Goal: Information Seeking & Learning: Learn about a topic

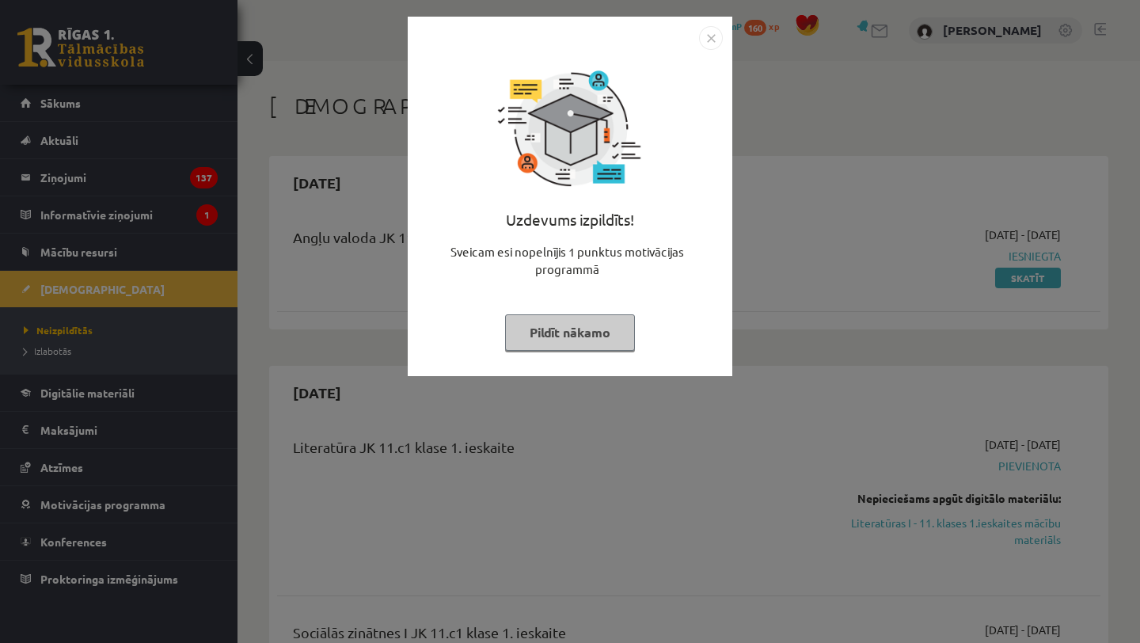
click at [708, 40] on img "Close" at bounding box center [711, 38] width 24 height 24
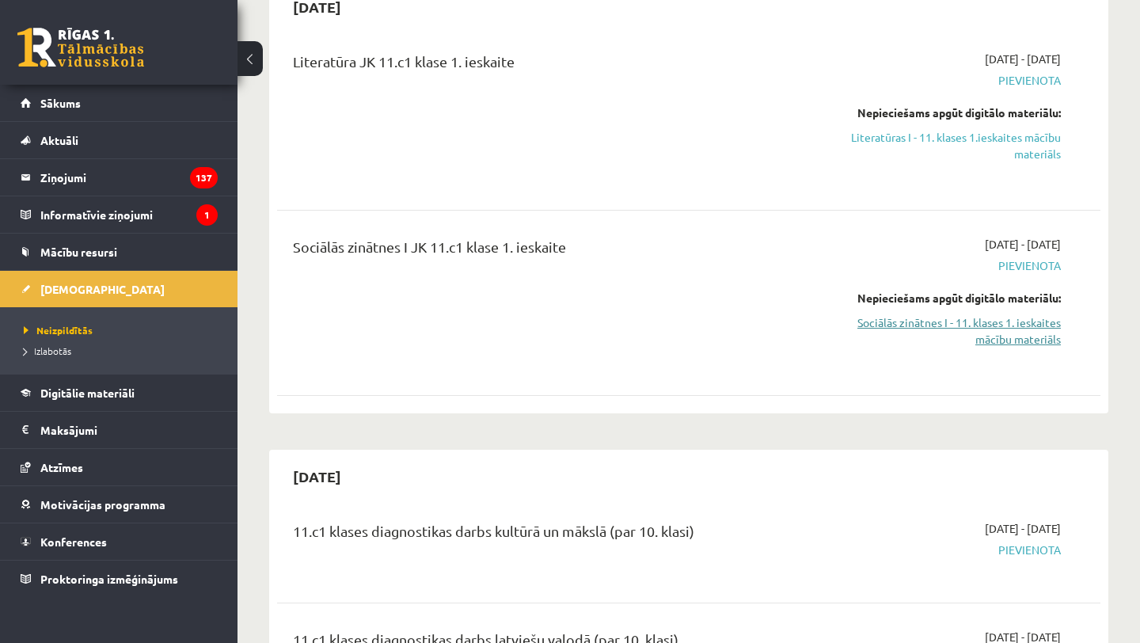
scroll to position [365, 0]
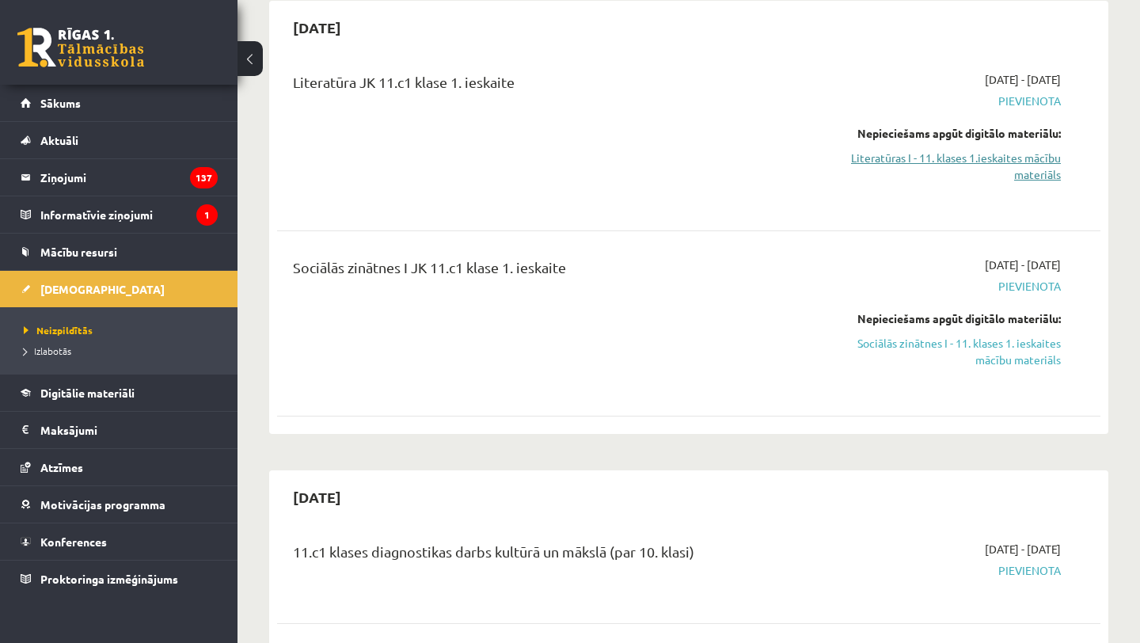
click at [979, 175] on link "Literatūras I - 11. klases 1.ieskaites mācību materiāls" at bounding box center [941, 166] width 240 height 33
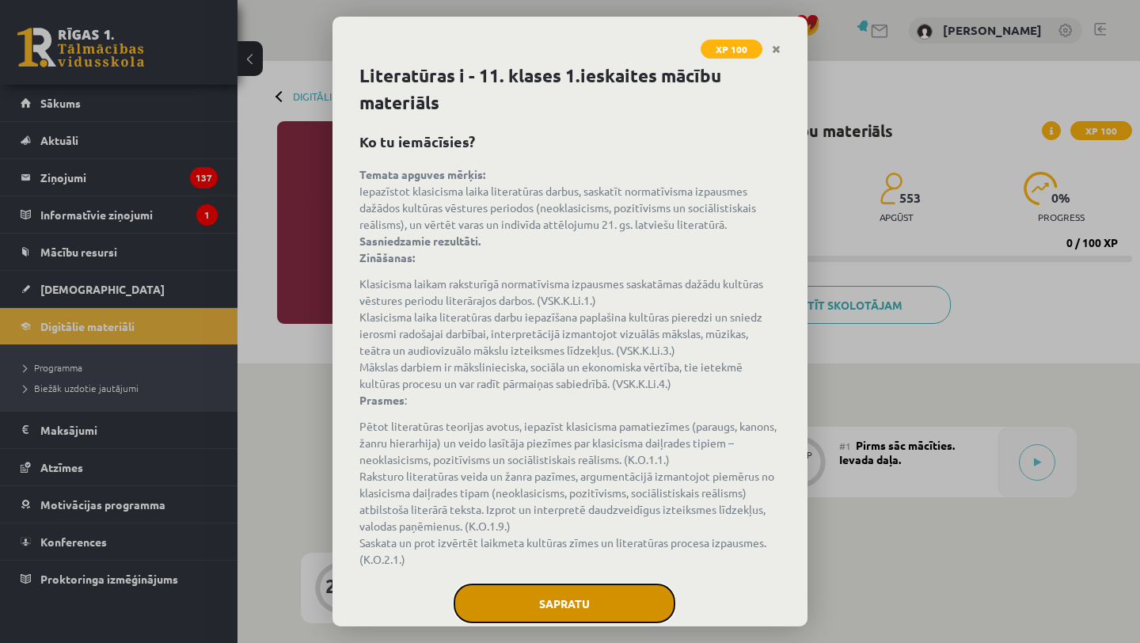
click at [594, 602] on button "Sapratu" at bounding box center [565, 603] width 222 height 40
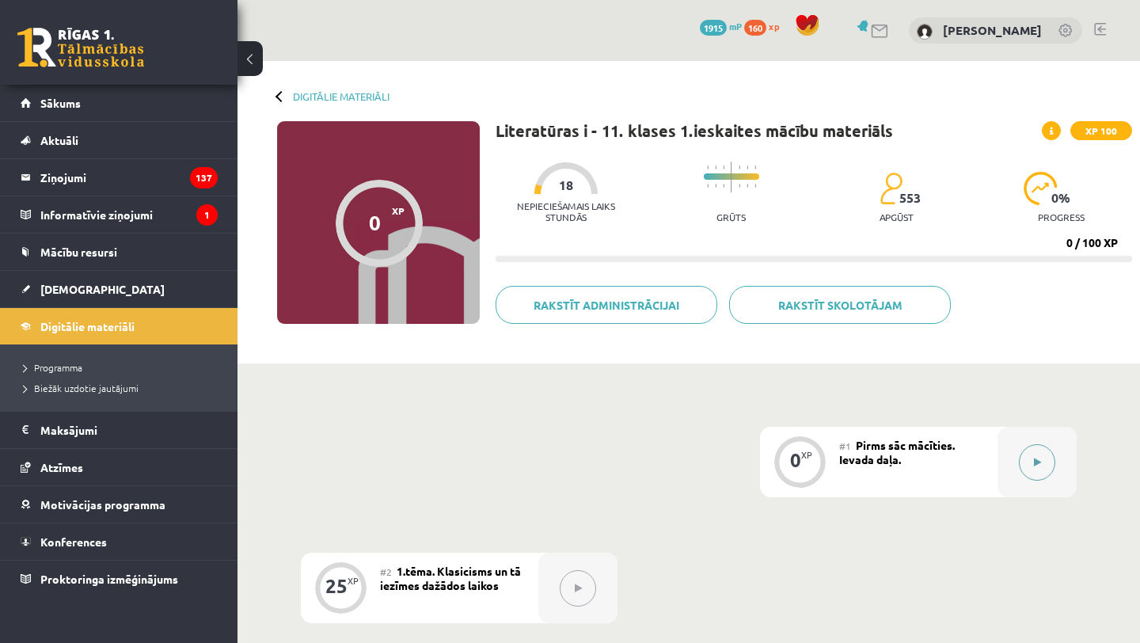
click at [1032, 470] on button at bounding box center [1037, 462] width 36 height 36
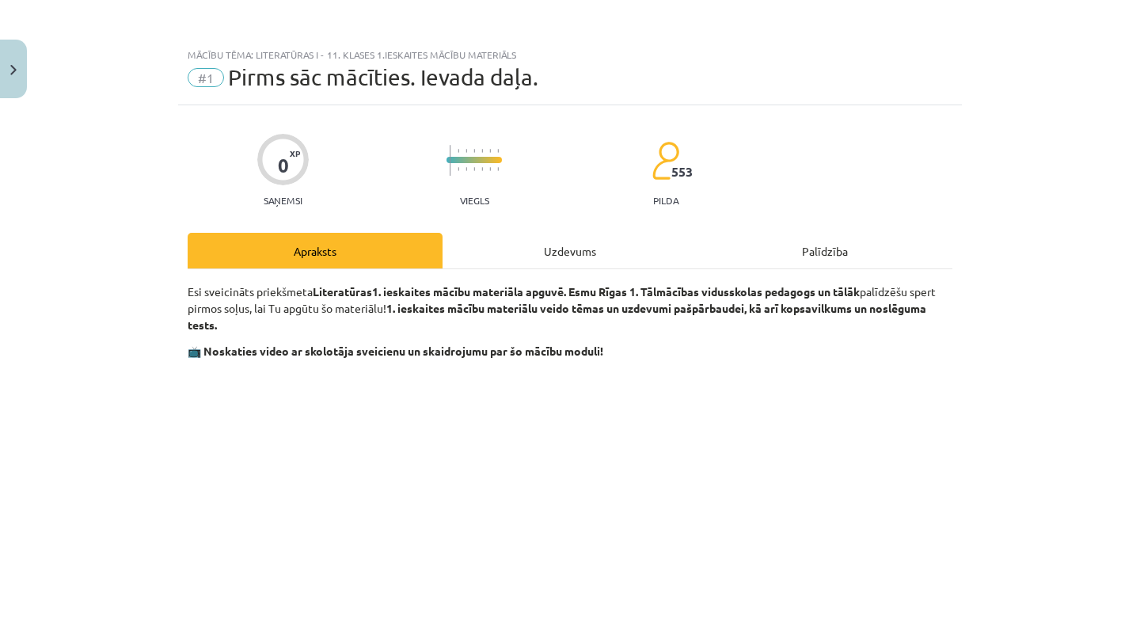
click at [556, 289] on strong "1. ieskaites mācību materiāla apguvē. Esmu Rīgas 1. Tālmācības vidusskolas peda…" at bounding box center [616, 291] width 488 height 14
click at [556, 264] on div "Uzdevums" at bounding box center [570, 251] width 255 height 36
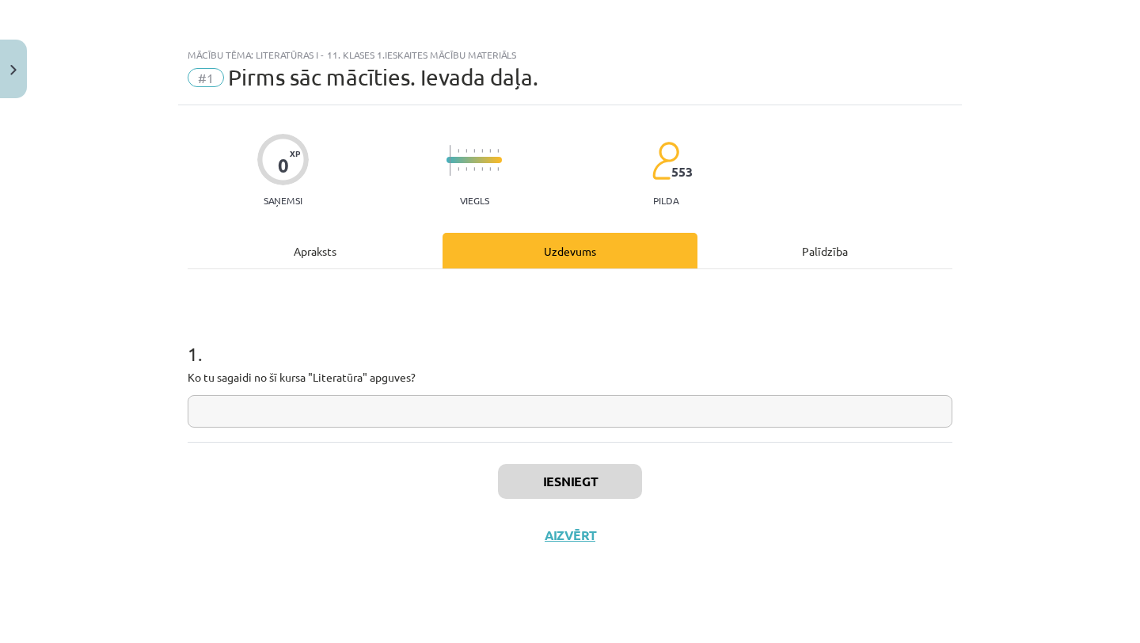
click at [529, 389] on div "1 . Ko tu sagaidi no šī kursa "Literatūra" apguves?" at bounding box center [570, 371] width 765 height 112
click at [529, 401] on input "text" at bounding box center [570, 411] width 765 height 32
type input "*"
click at [579, 459] on div "Iesniegt Aizvērt" at bounding box center [570, 497] width 765 height 111
click at [578, 479] on button "Iesniegt" at bounding box center [570, 481] width 144 height 35
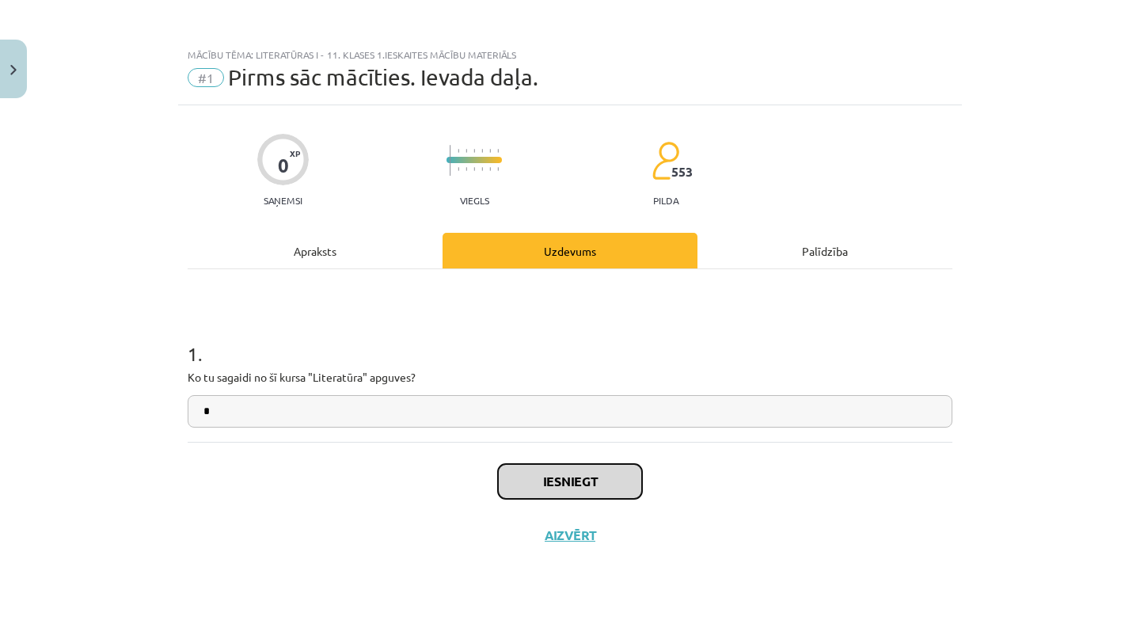
click at [553, 493] on button "Iesniegt" at bounding box center [570, 481] width 144 height 35
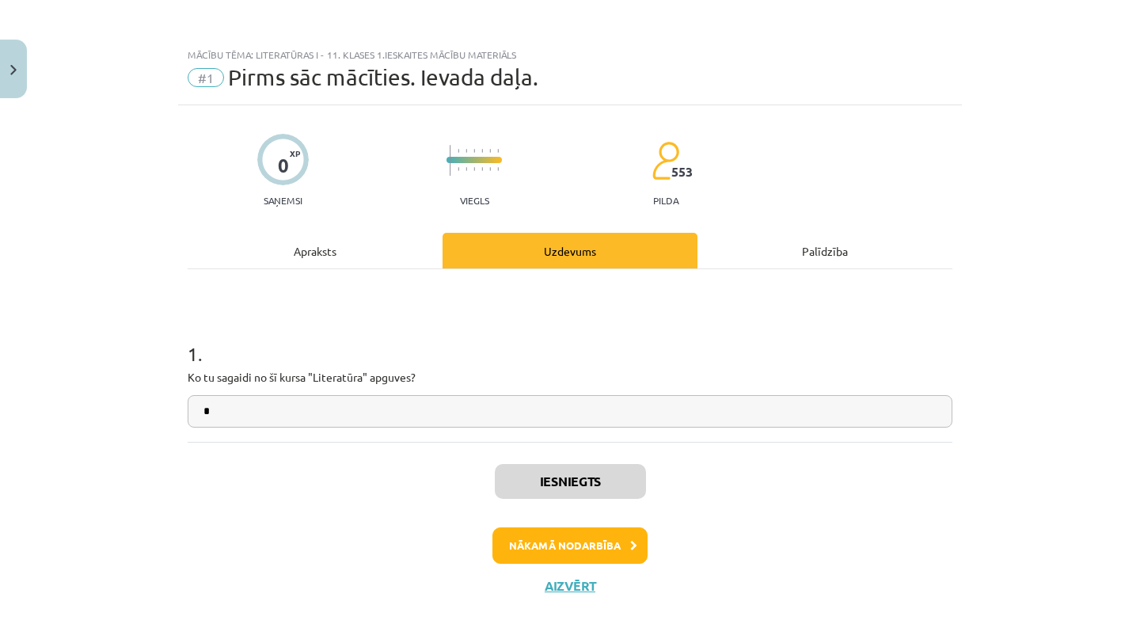
click at [583, 573] on div "Iesniegts Nākamā nodarbība Aizvērt" at bounding box center [570, 522] width 765 height 161
click at [583, 568] on div "Iesniegts Nākamā nodarbība Aizvērt" at bounding box center [570, 522] width 765 height 161
click at [587, 543] on button "Nākamā nodarbība" at bounding box center [569, 545] width 155 height 36
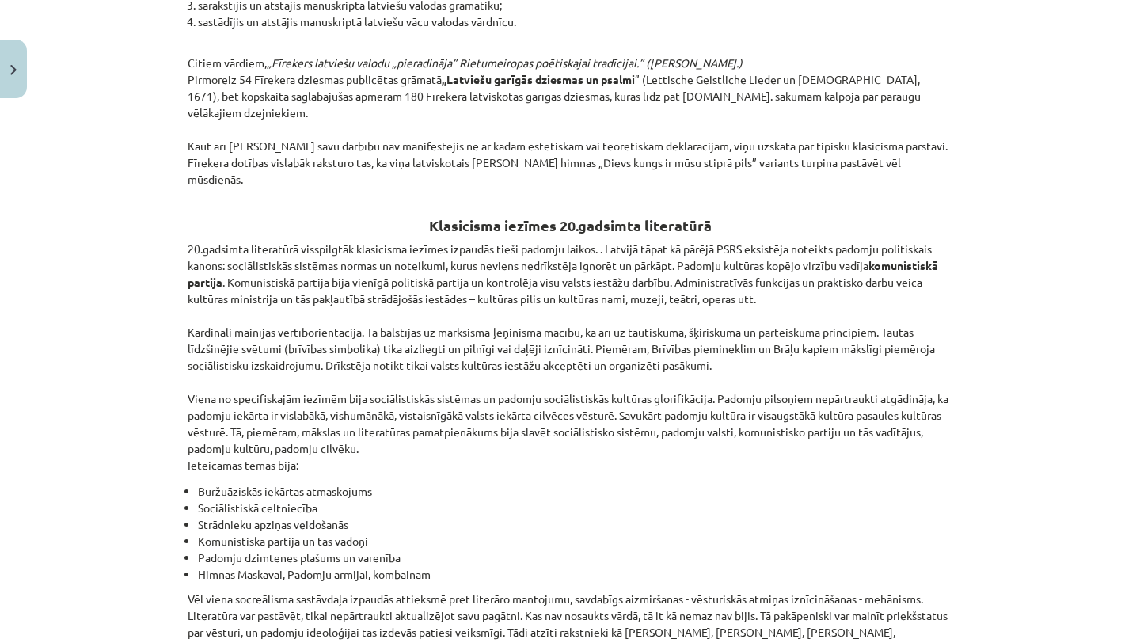
scroll to position [3568, 0]
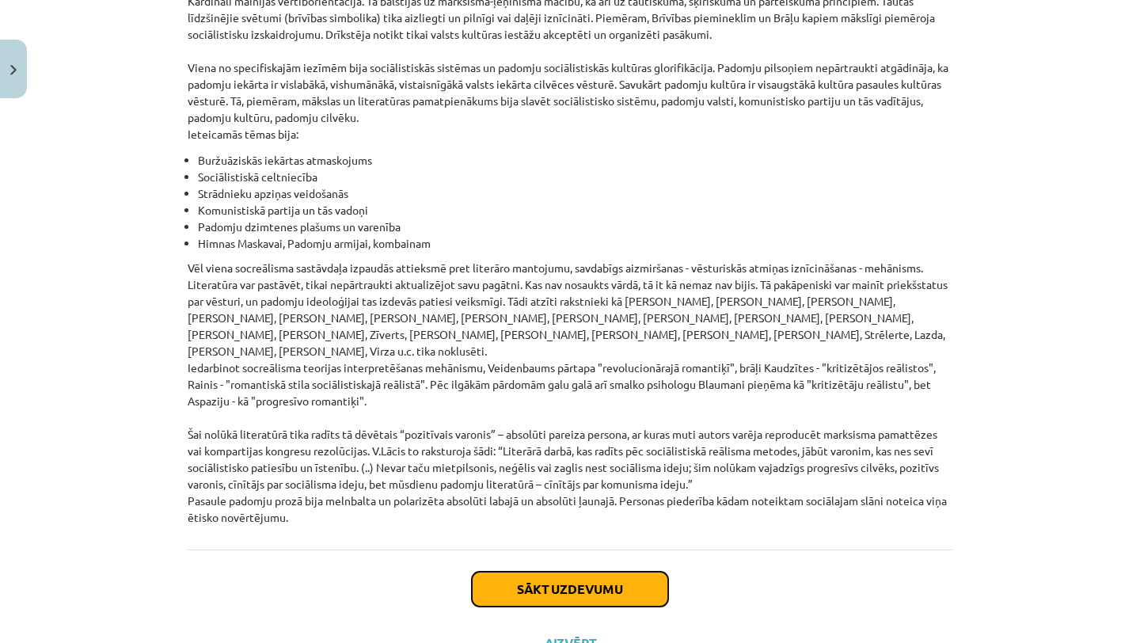
click at [565, 572] on button "Sākt uzdevumu" at bounding box center [570, 589] width 196 height 35
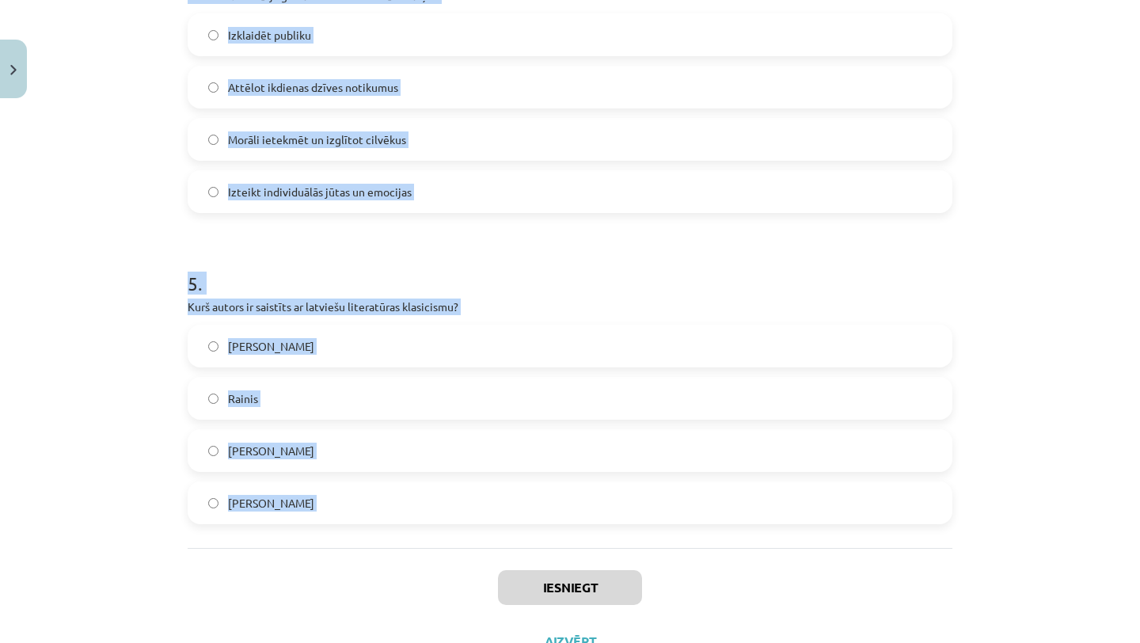
scroll to position [1380, 0]
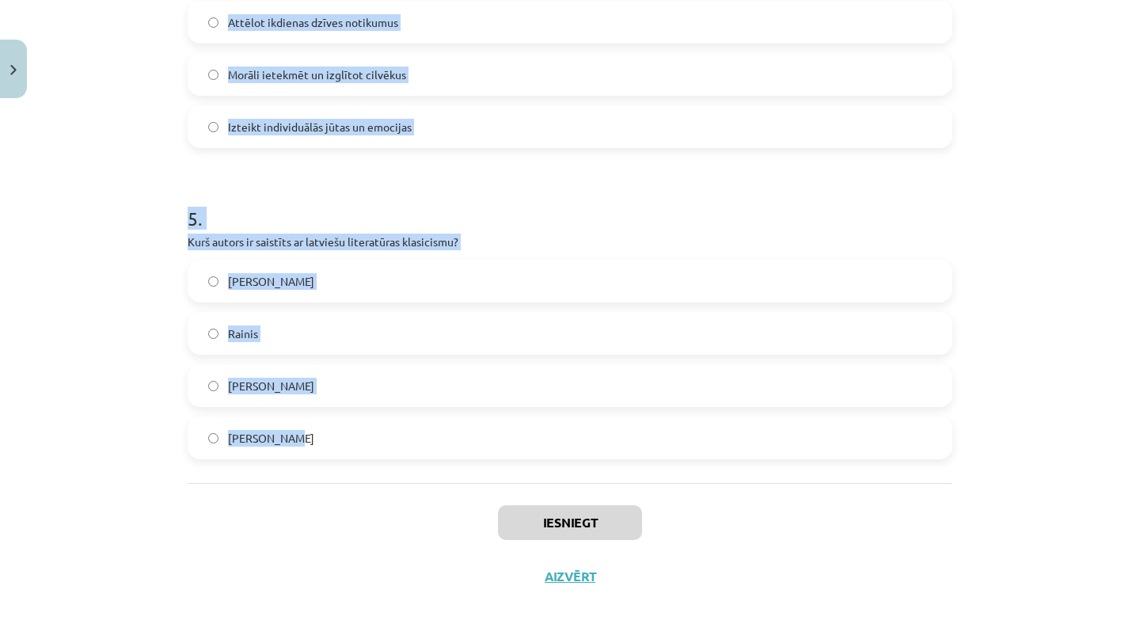
drag, startPoint x: 175, startPoint y: 313, endPoint x: 290, endPoint y: 473, distance: 196.8
click at [290, 473] on div "Mācību tēma: Literatūras i - 11. klases 1.ieskaites mācību materiāls #2 1.tēma.…" at bounding box center [570, 321] width 1140 height 643
copy form "1 . Kas bija klasicisma pamatā esošā filozofija? Racionālisms Eksistenciālisms …"
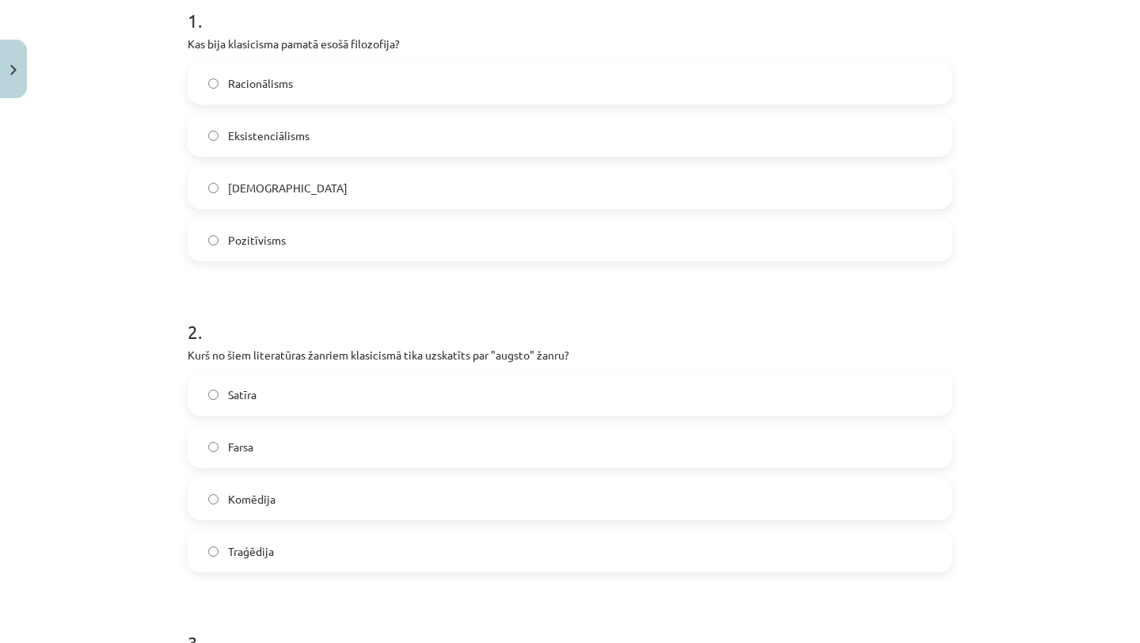
scroll to position [108, 0]
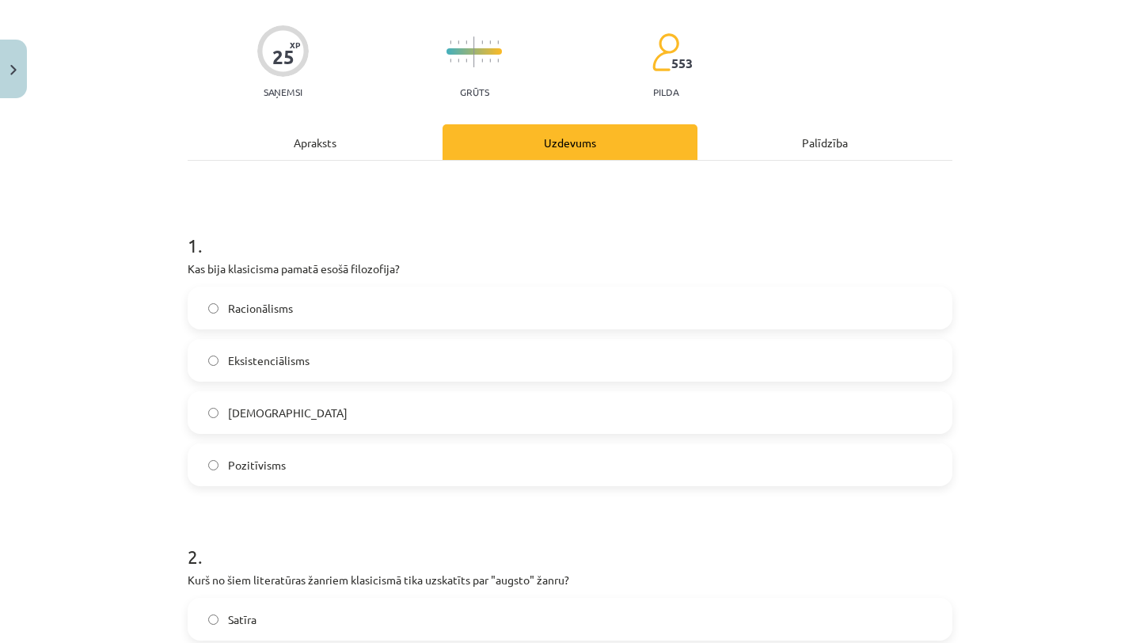
click at [351, 313] on label "Racionālisms" at bounding box center [570, 308] width 762 height 40
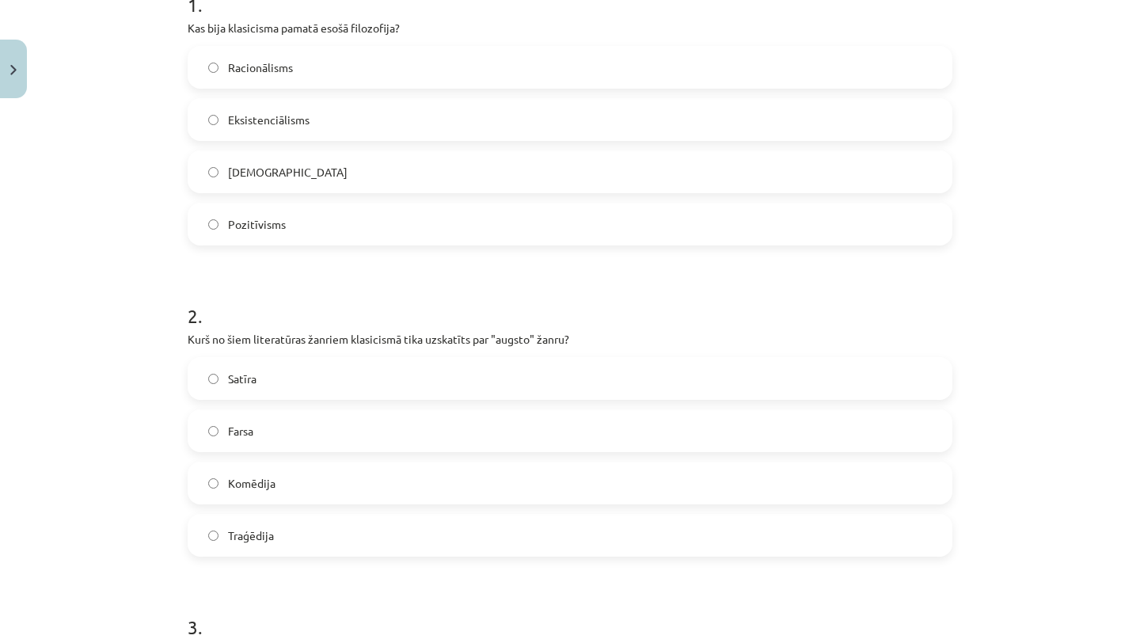
scroll to position [372, 0]
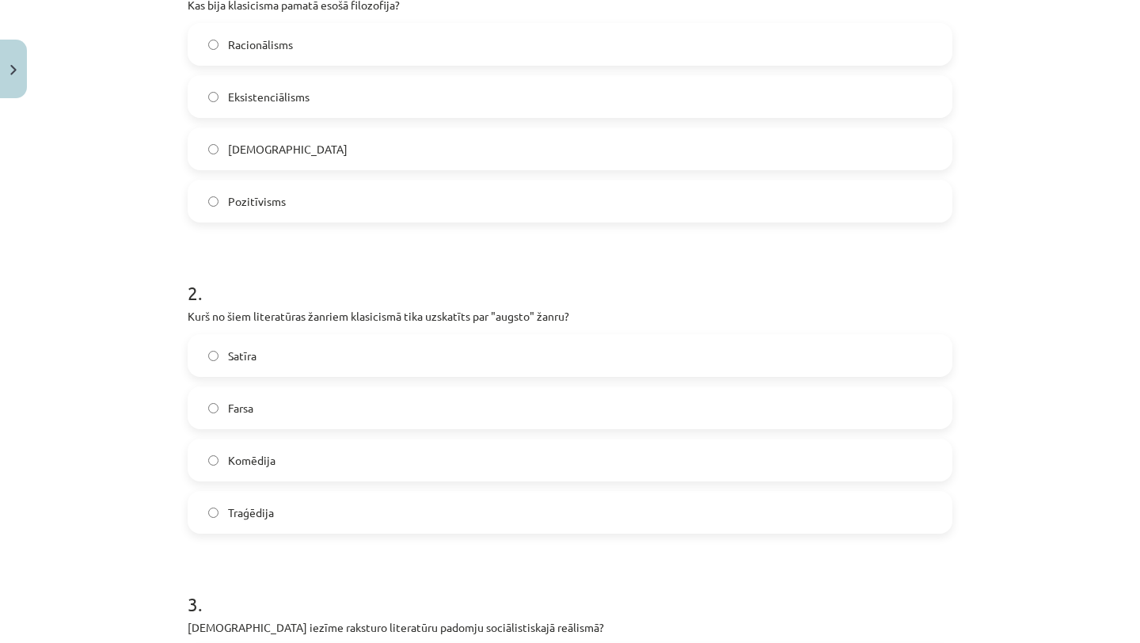
click at [291, 527] on label "Traģēdija" at bounding box center [570, 512] width 762 height 40
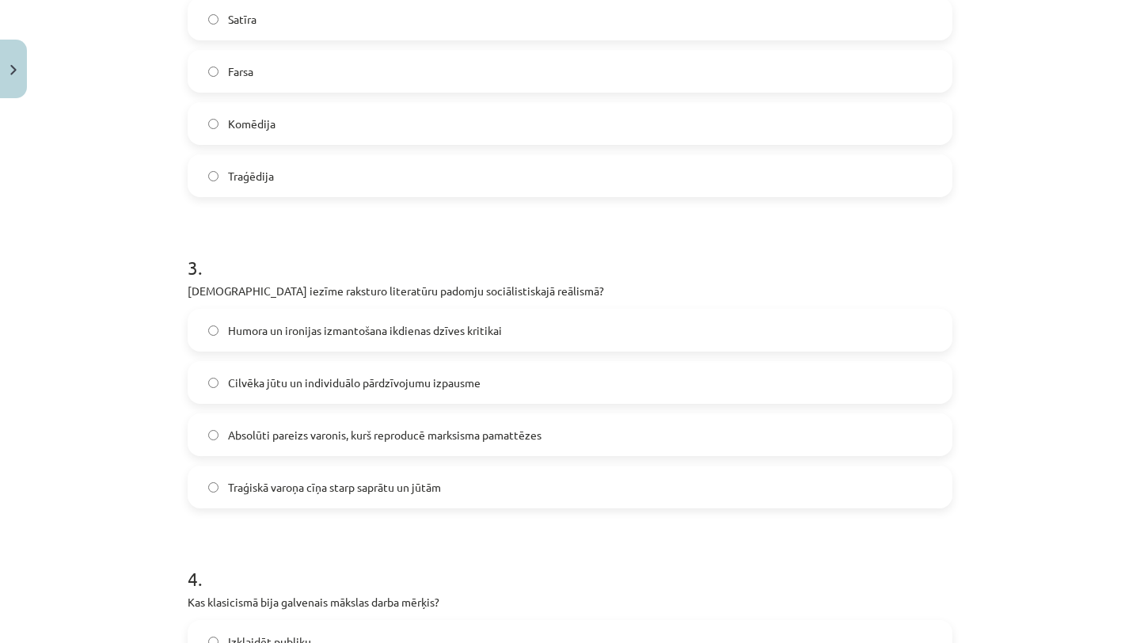
scroll to position [713, 0]
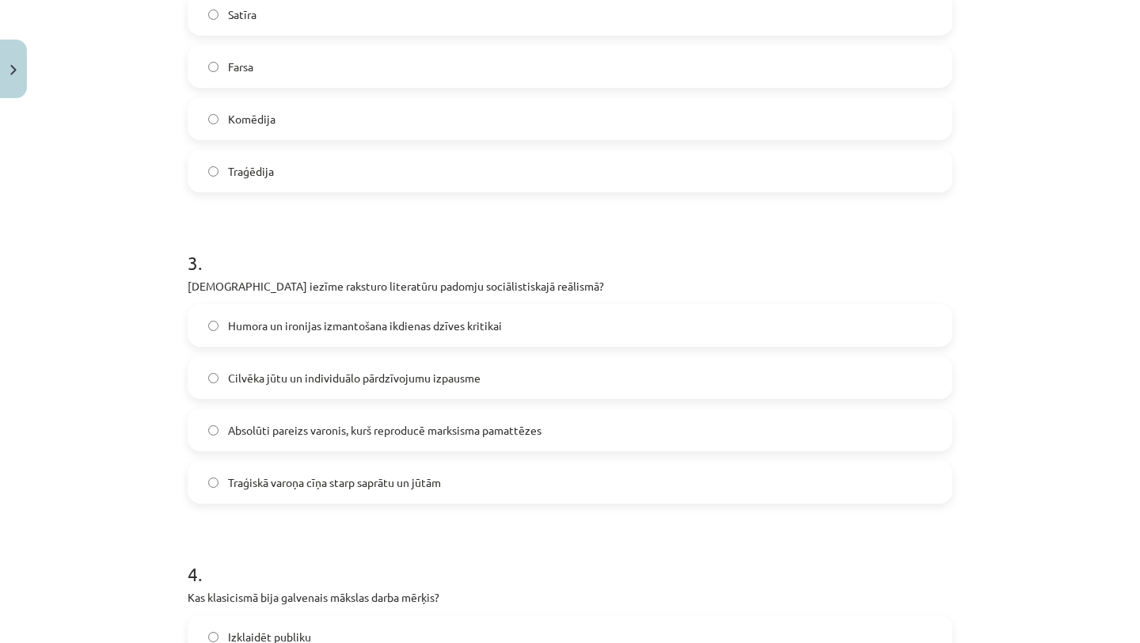
click at [306, 497] on label "Traģiskā varoņa cīņa starp saprātu un jūtām" at bounding box center [570, 482] width 762 height 40
click at [254, 441] on label "Absolūti pareizs varonis, kurš reproducē marksisma pamattēzes" at bounding box center [570, 430] width 762 height 40
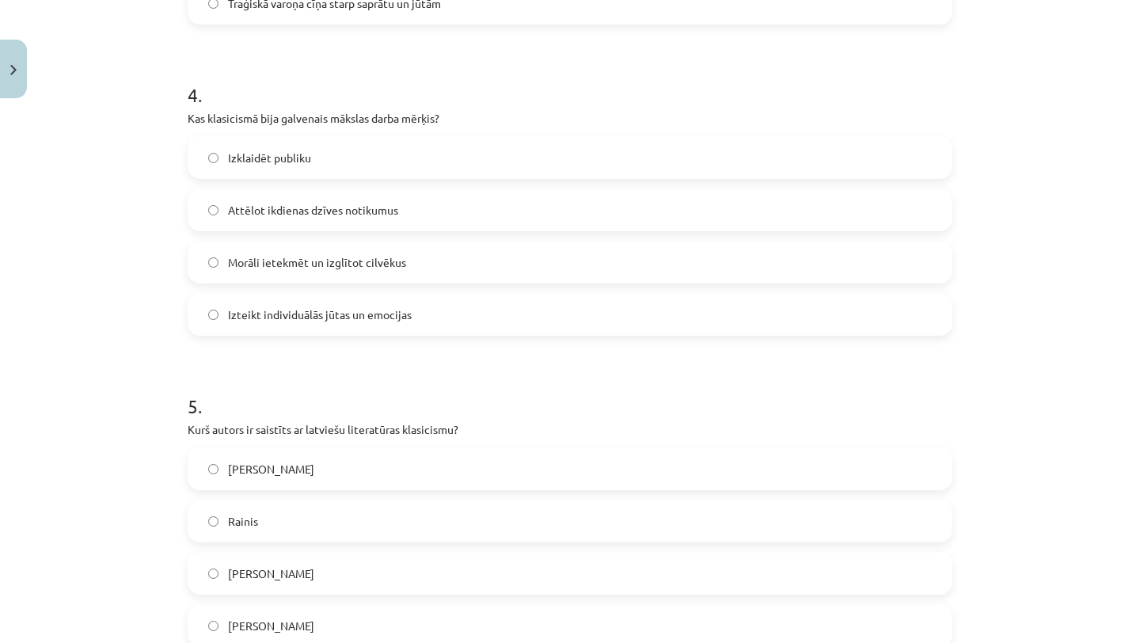
scroll to position [1198, 0]
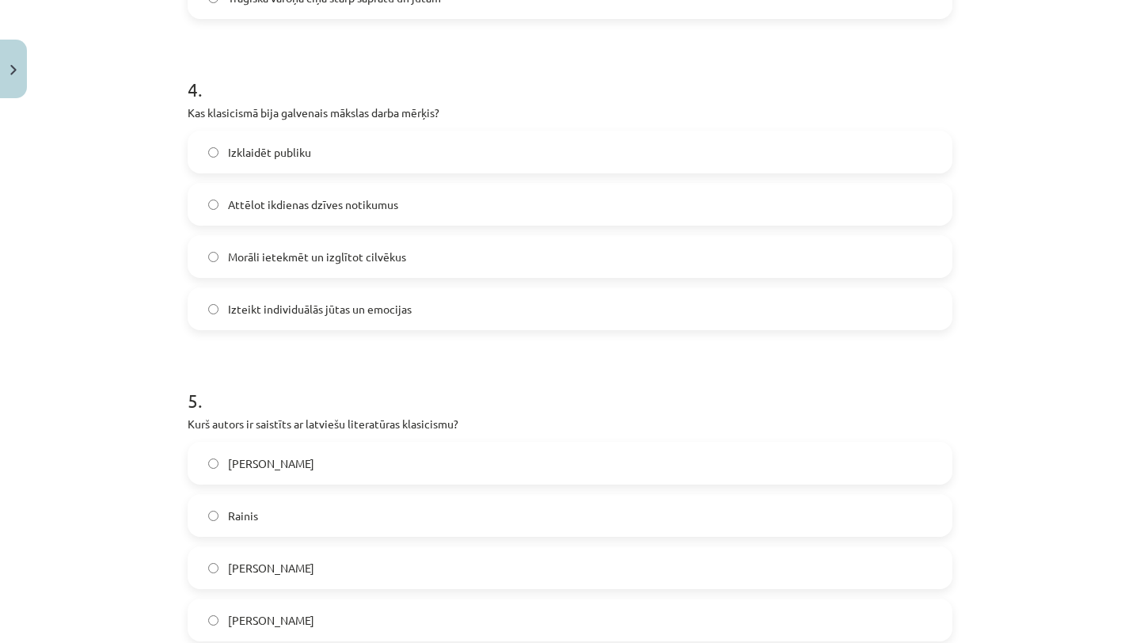
click at [321, 265] on label "Morāli ietekmēt un izglītot cilvēkus" at bounding box center [570, 257] width 762 height 40
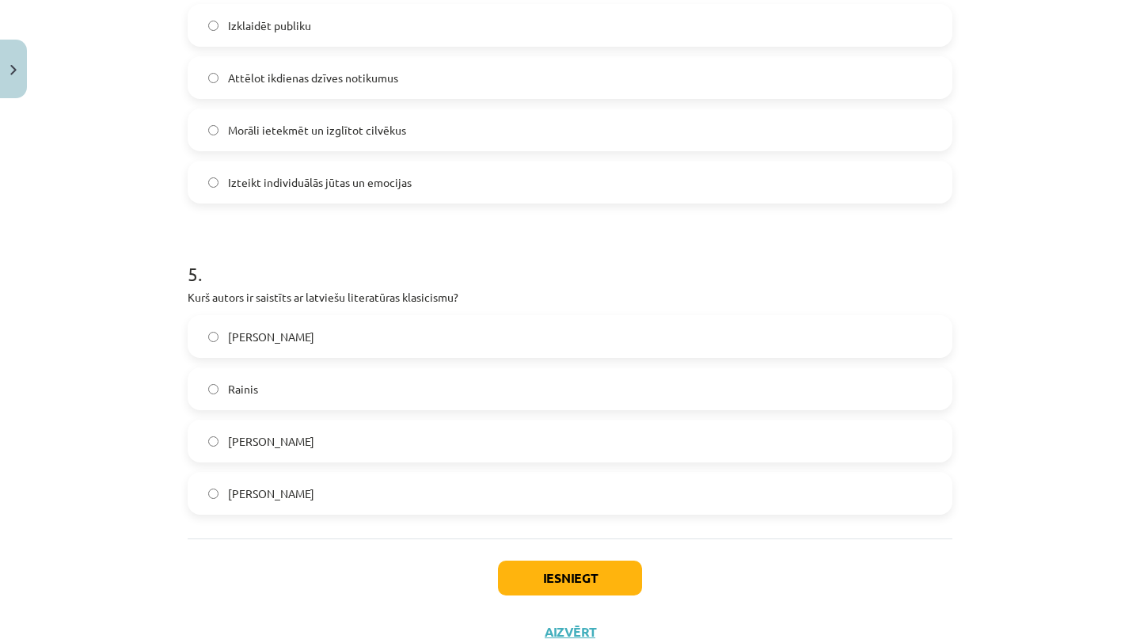
scroll to position [1380, 0]
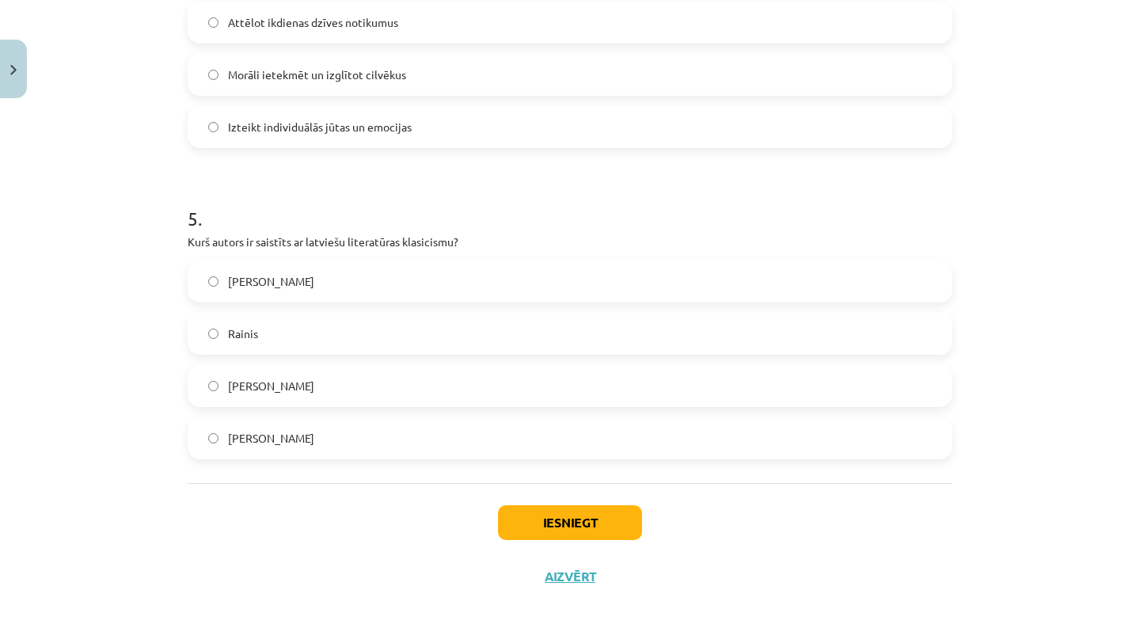
click at [326, 295] on label "[PERSON_NAME]" at bounding box center [570, 281] width 762 height 40
click at [507, 511] on button "Iesniegt" at bounding box center [570, 522] width 144 height 35
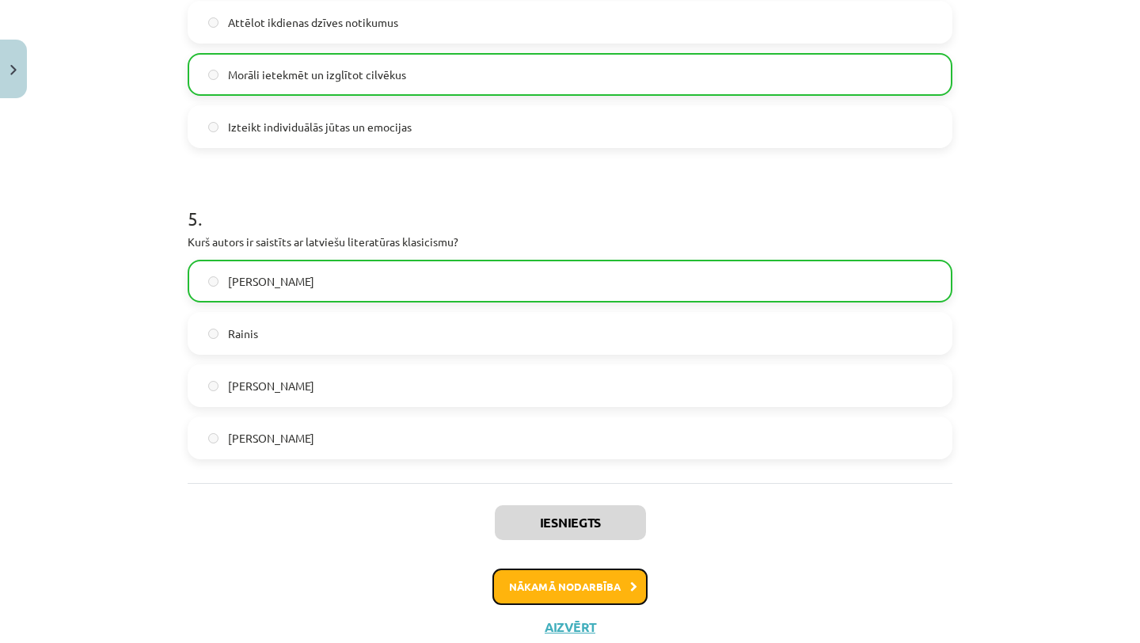
click at [515, 576] on button "Nākamā nodarbība" at bounding box center [569, 586] width 155 height 36
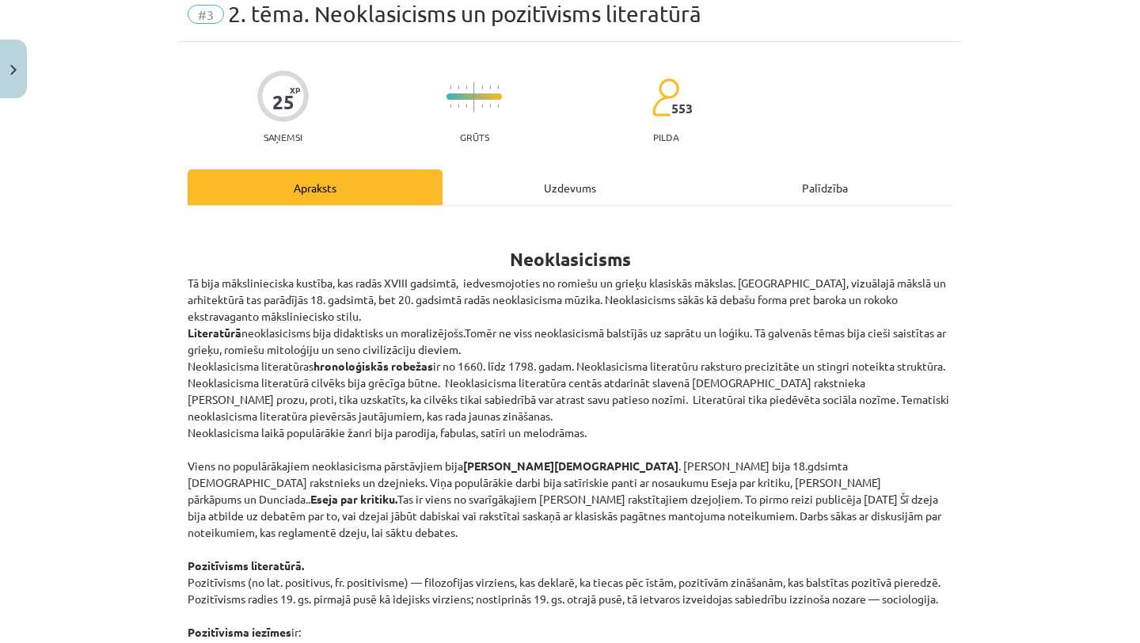
scroll to position [40, 0]
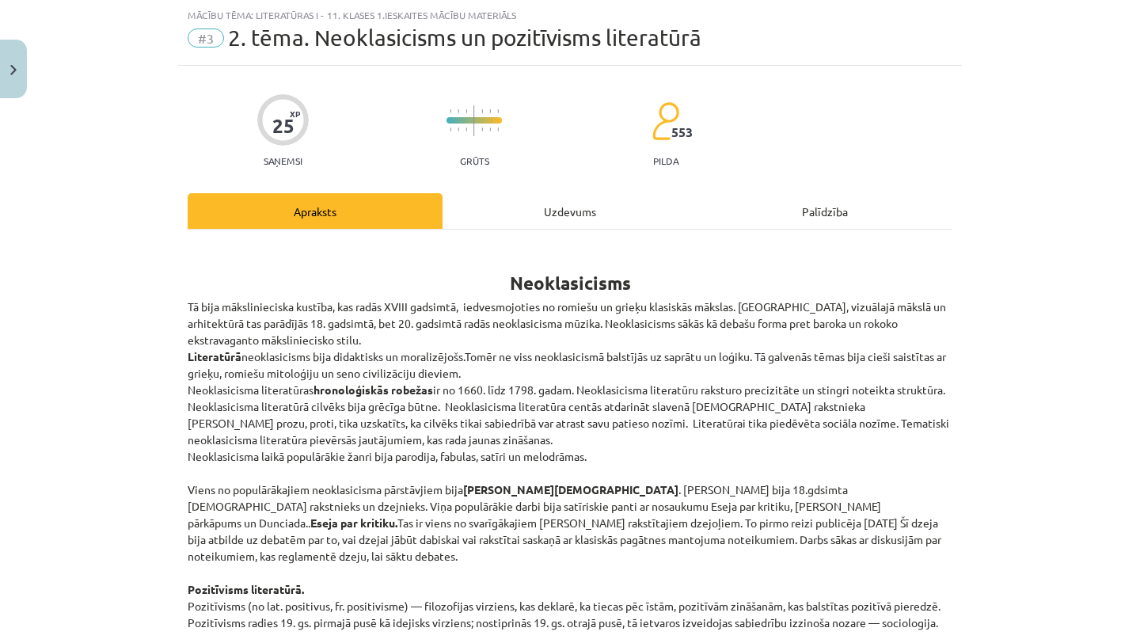
click at [536, 226] on div "Uzdevums" at bounding box center [570, 211] width 255 height 36
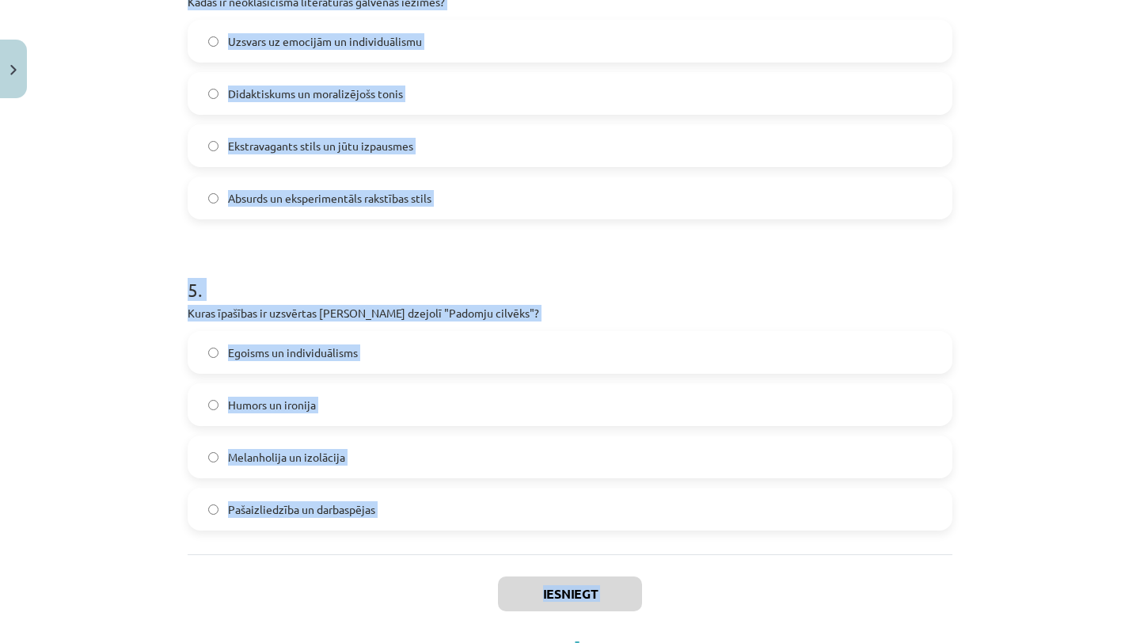
scroll to position [1329, 0]
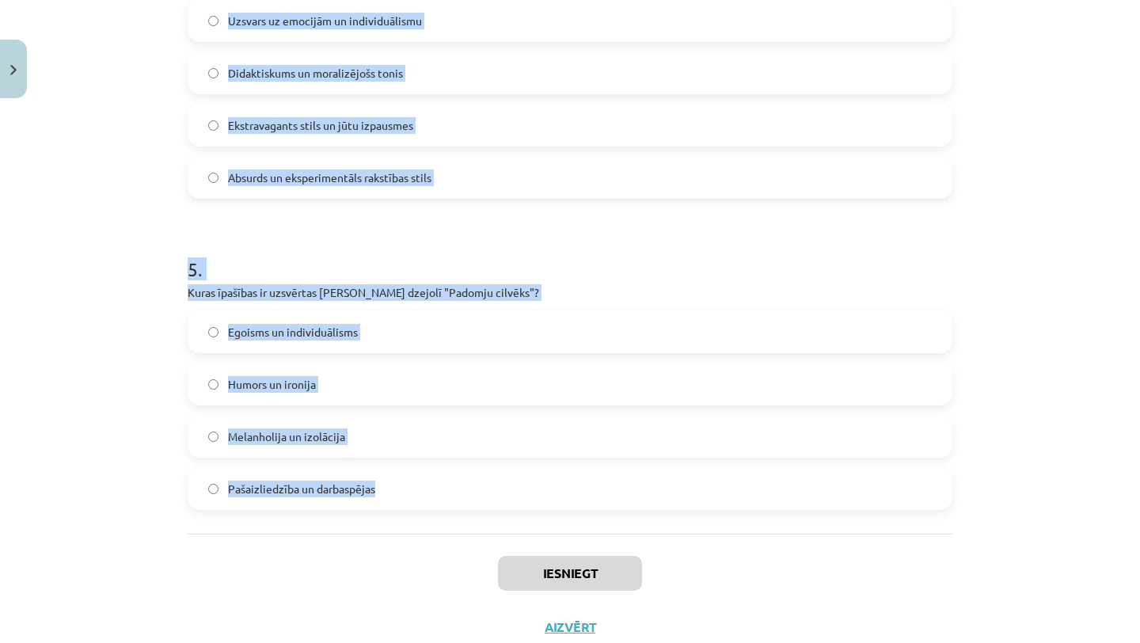
drag, startPoint x: 180, startPoint y: 185, endPoint x: 388, endPoint y: 487, distance: 366.5
copy form "1 . Kāds ir pozitīvisma galvenais princips? Māksla ir izteiksmes līdzeklis bez …"
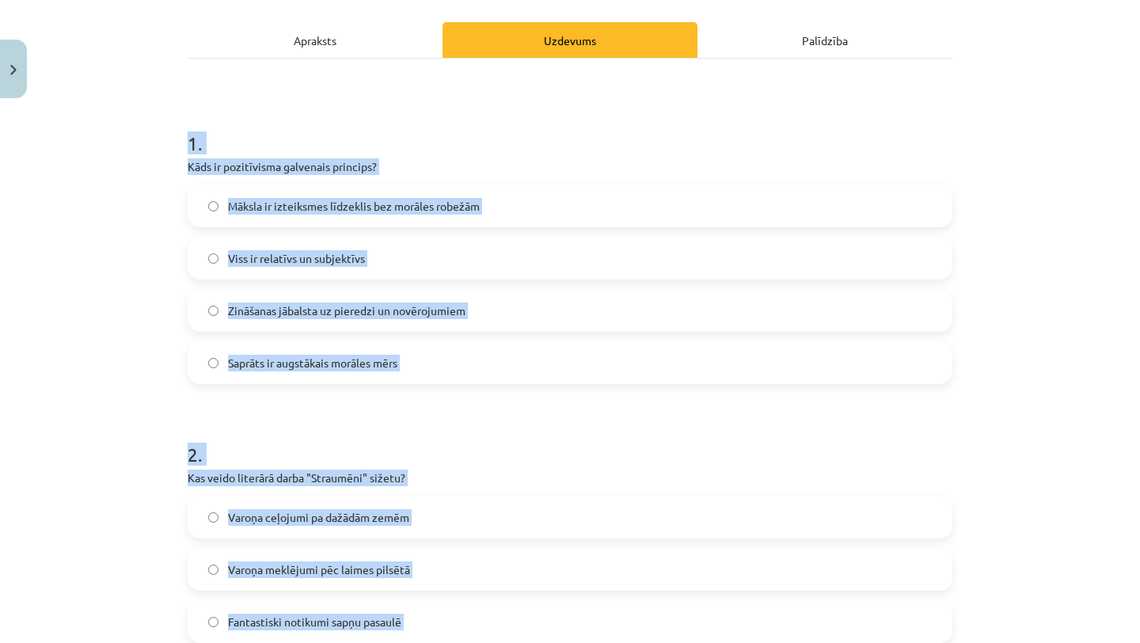
scroll to position [0, 0]
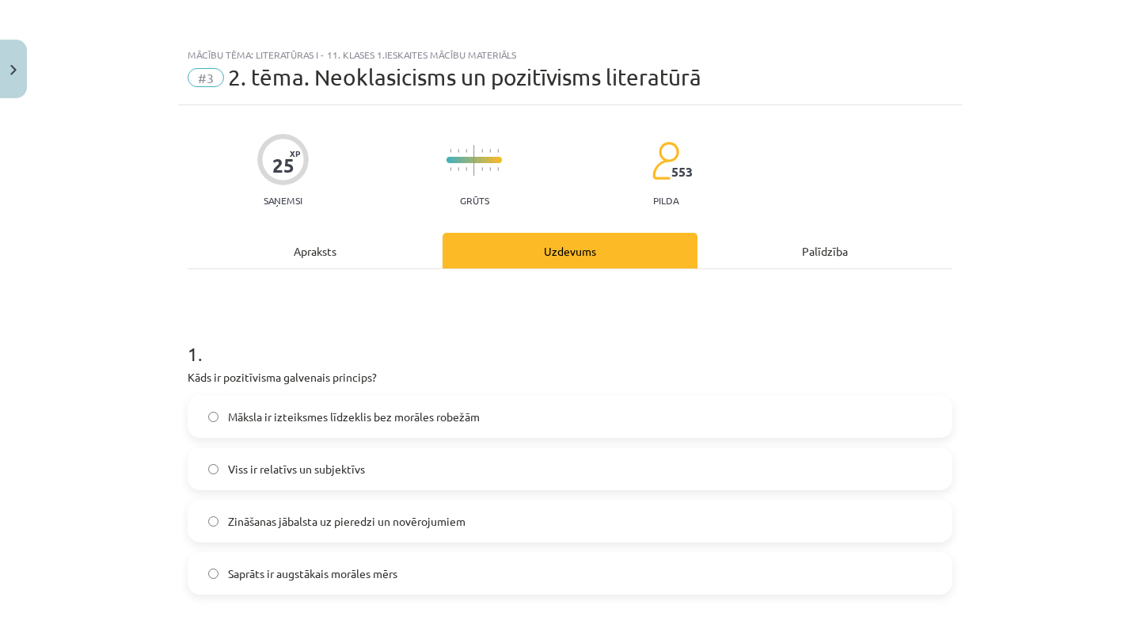
click at [176, 268] on div "Mācību tēma: Literatūras i - 11. klases 1.ieskaites mācību materiāls #3 2. tēma…" at bounding box center [570, 321] width 1140 height 643
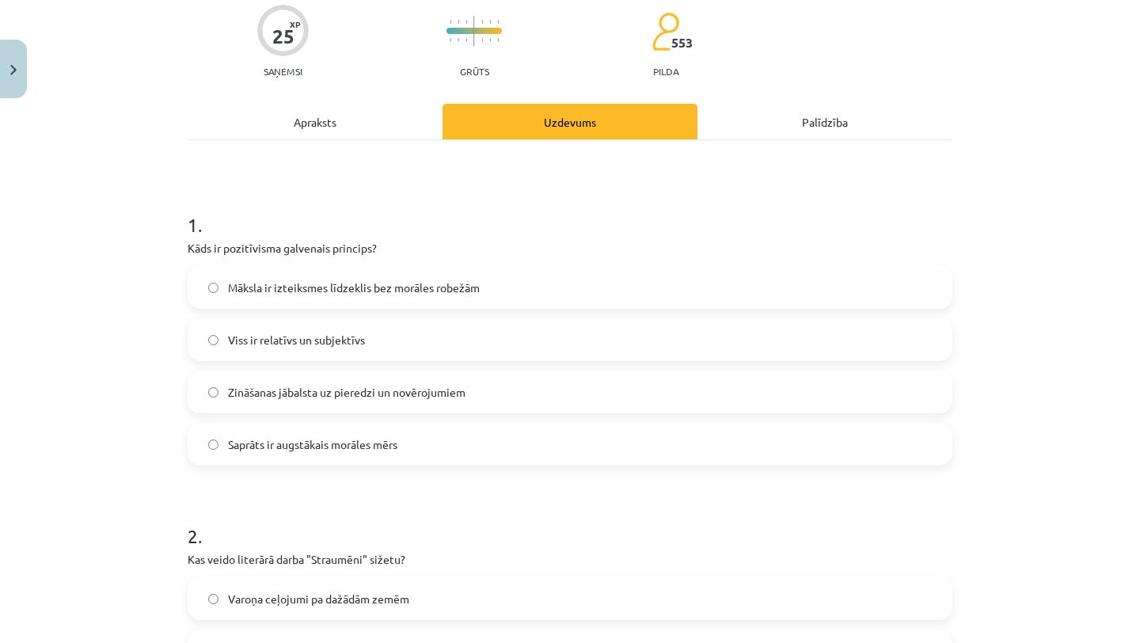
scroll to position [131, 0]
click at [408, 292] on span "Māksla ir izteiksmes līdzeklis bez morāles robežām" at bounding box center [354, 286] width 252 height 17
click at [327, 443] on span "Saprāts ir augstākais morāles mērs" at bounding box center [312, 443] width 169 height 17
click at [325, 395] on span "Zināšanas jābalsta uz pieredzi un novērojumiem" at bounding box center [346, 390] width 237 height 17
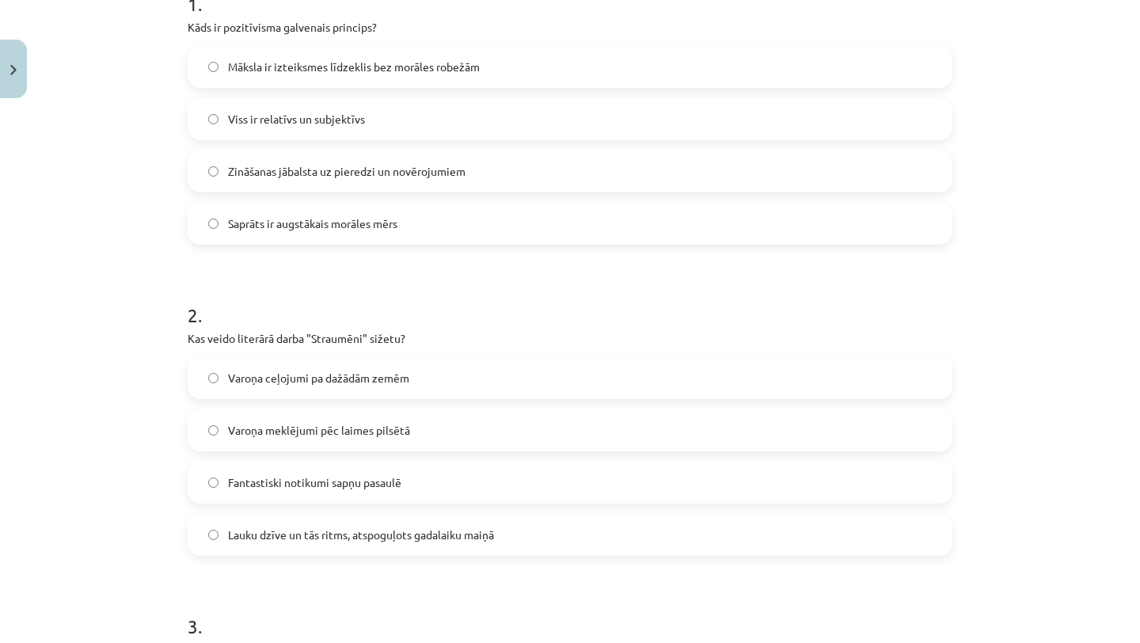
scroll to position [376, 0]
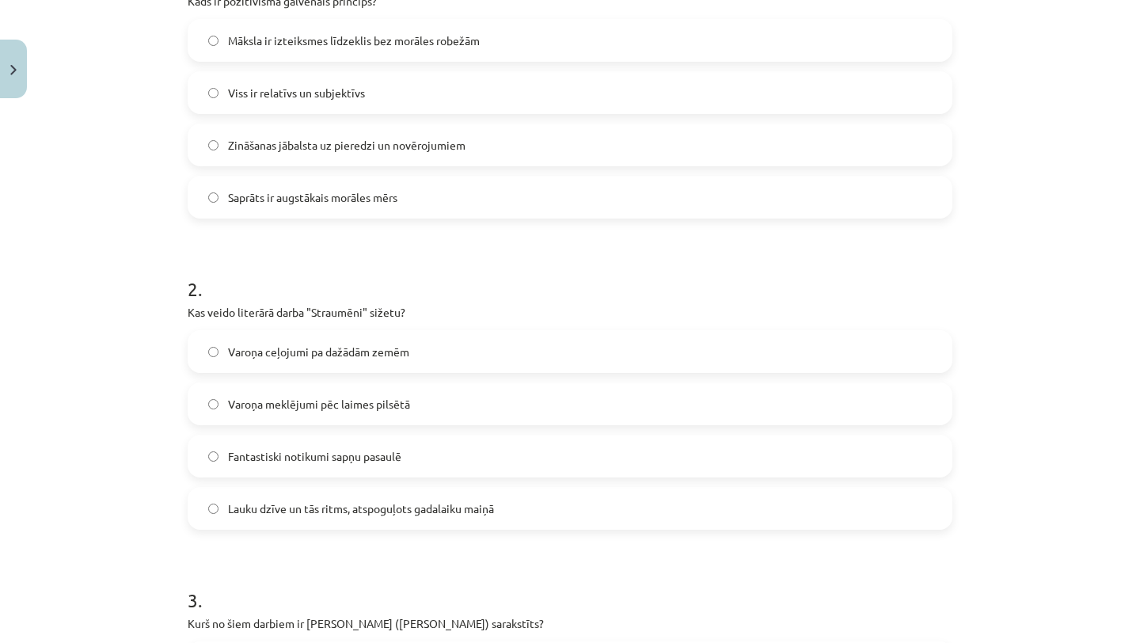
click at [316, 520] on label "Lauku dzīve un tās ritms, atspoguļots gadalaiku maiņā" at bounding box center [570, 508] width 762 height 40
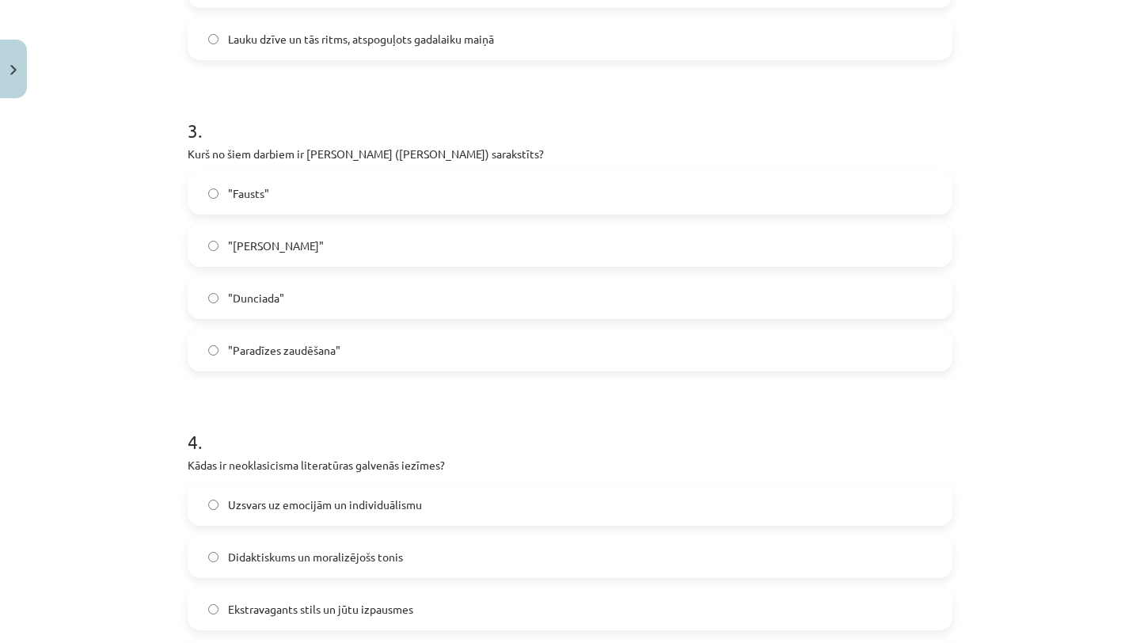
scroll to position [826, 0]
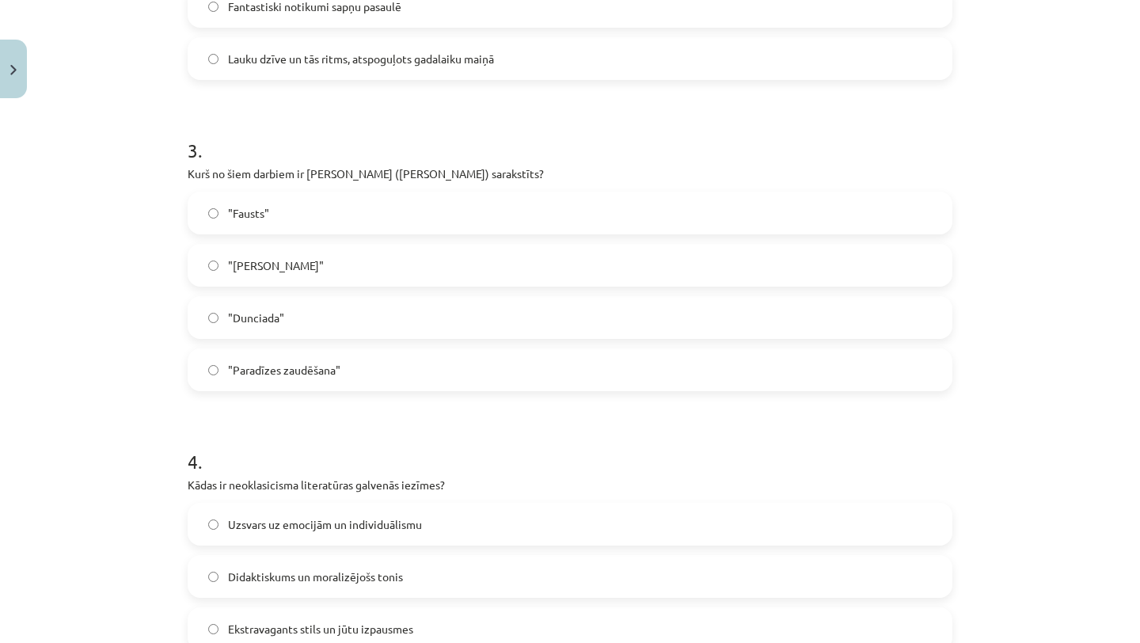
click at [279, 321] on span ""Dunciada"" at bounding box center [256, 318] width 56 height 17
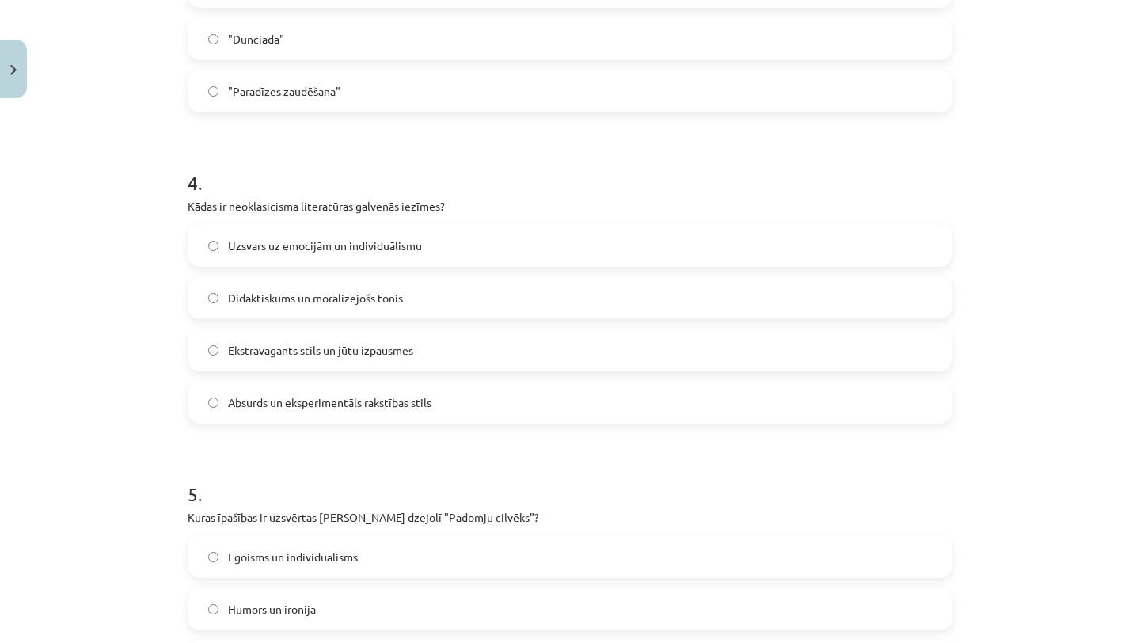
scroll to position [1110, 0]
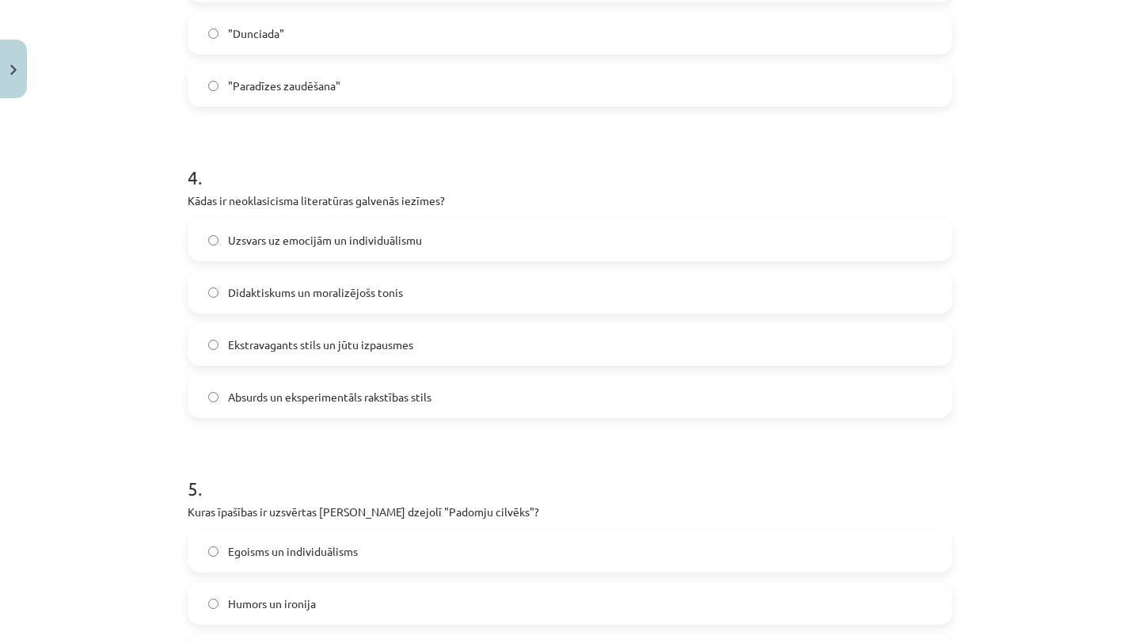
click at [276, 289] on span "Didaktiskums un moralizējošs tonis" at bounding box center [315, 292] width 175 height 17
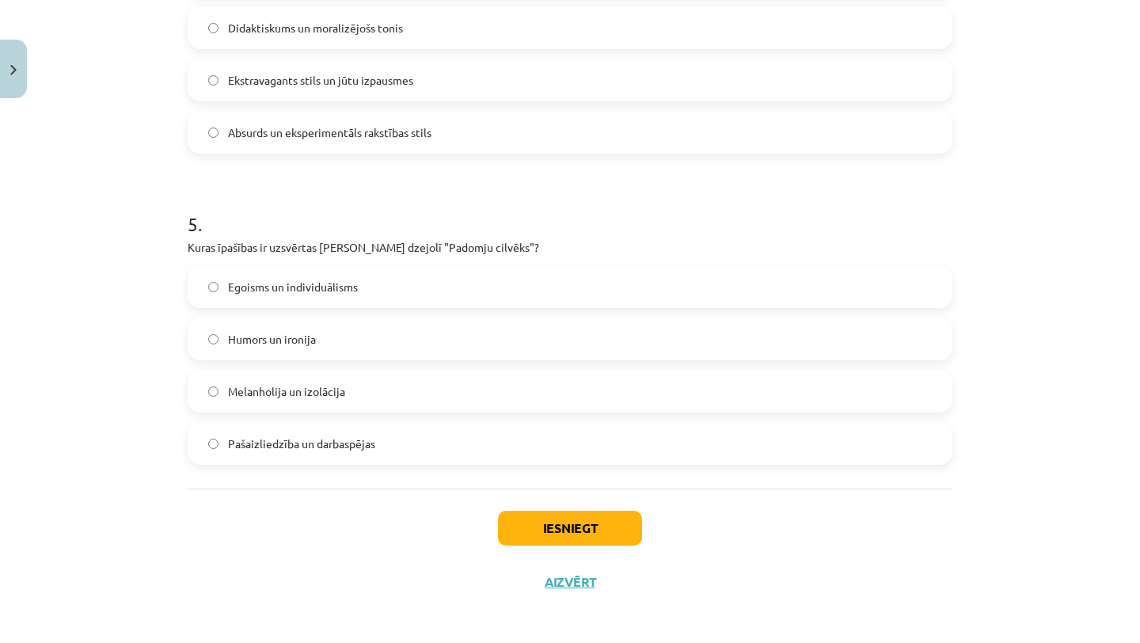
scroll to position [1380, 0]
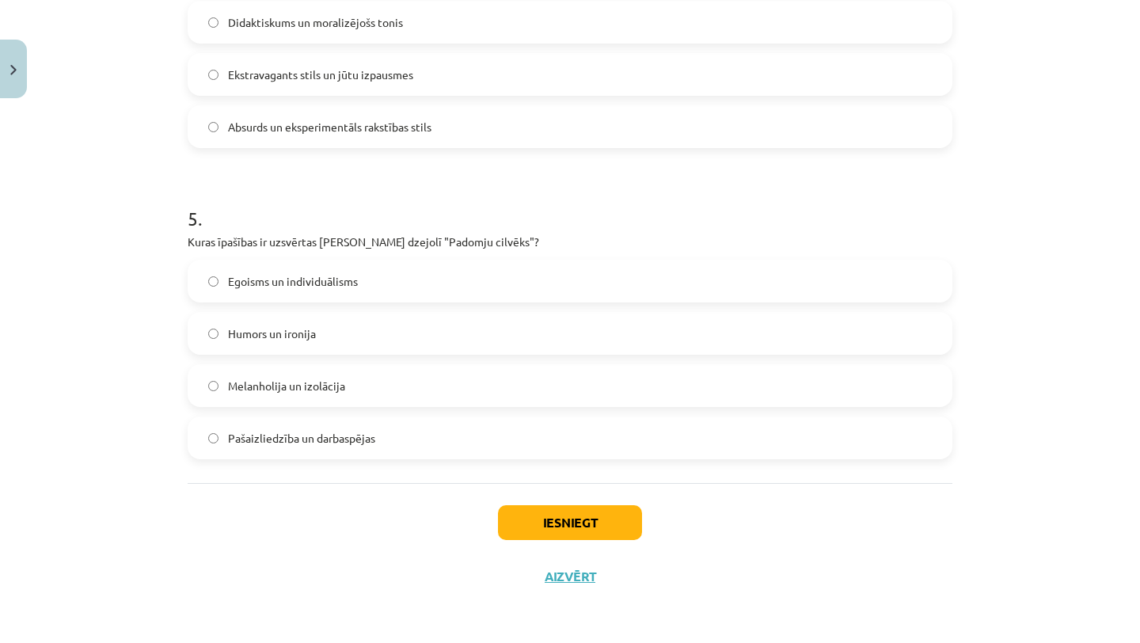
click at [399, 450] on label "Pašaizliedzība un darbaspējas" at bounding box center [570, 438] width 762 height 40
click at [525, 534] on button "Iesniegt" at bounding box center [570, 522] width 144 height 35
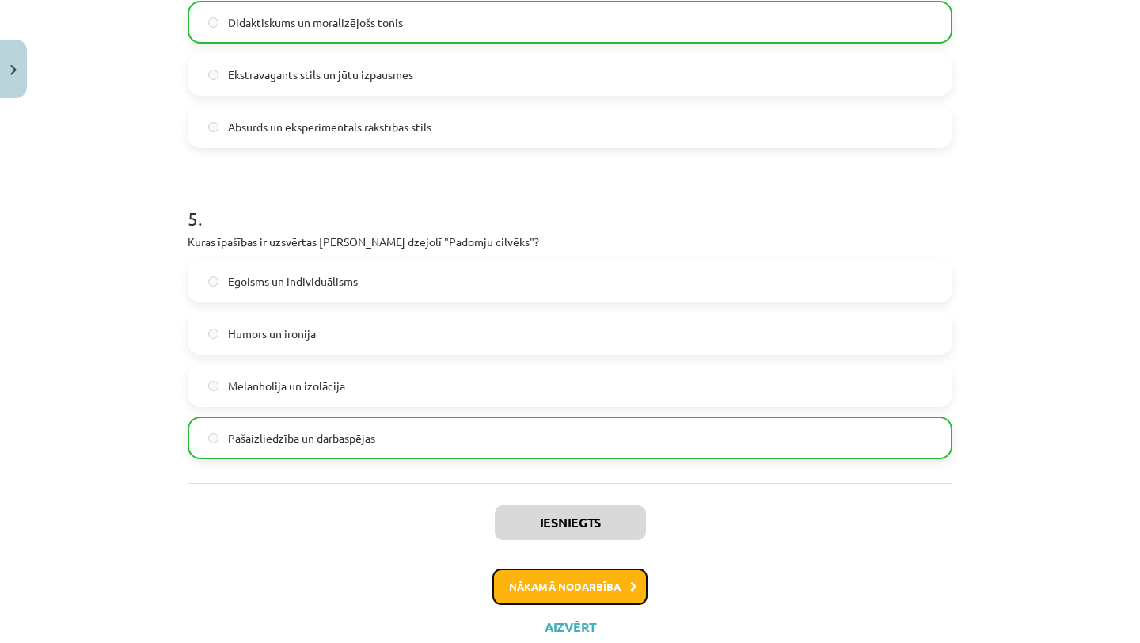
click at [525, 574] on button "Nākamā nodarbība" at bounding box center [569, 586] width 155 height 36
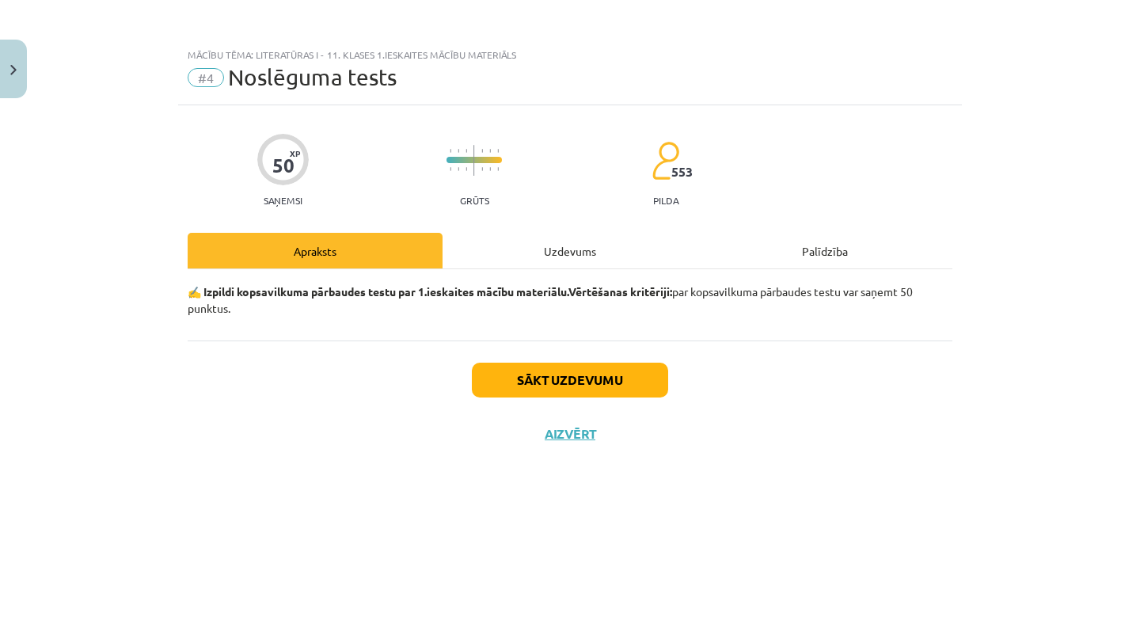
scroll to position [0, 0]
click at [549, 383] on button "Sākt uzdevumu" at bounding box center [570, 380] width 196 height 35
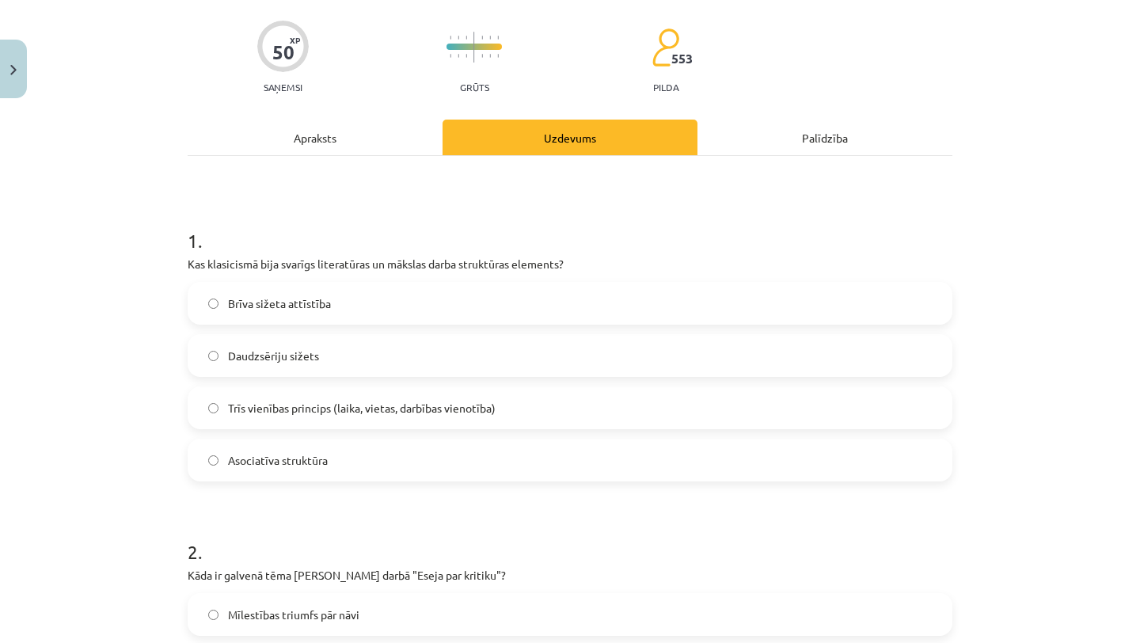
scroll to position [122, 0]
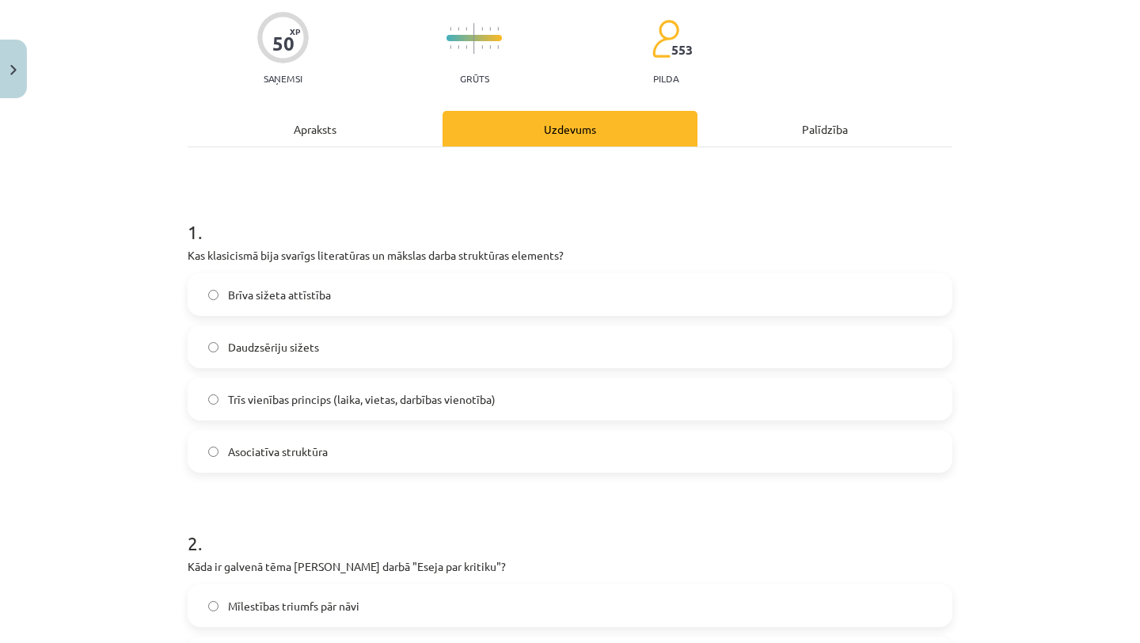
click at [258, 464] on label "Asociatīva struktūra" at bounding box center [570, 451] width 762 height 40
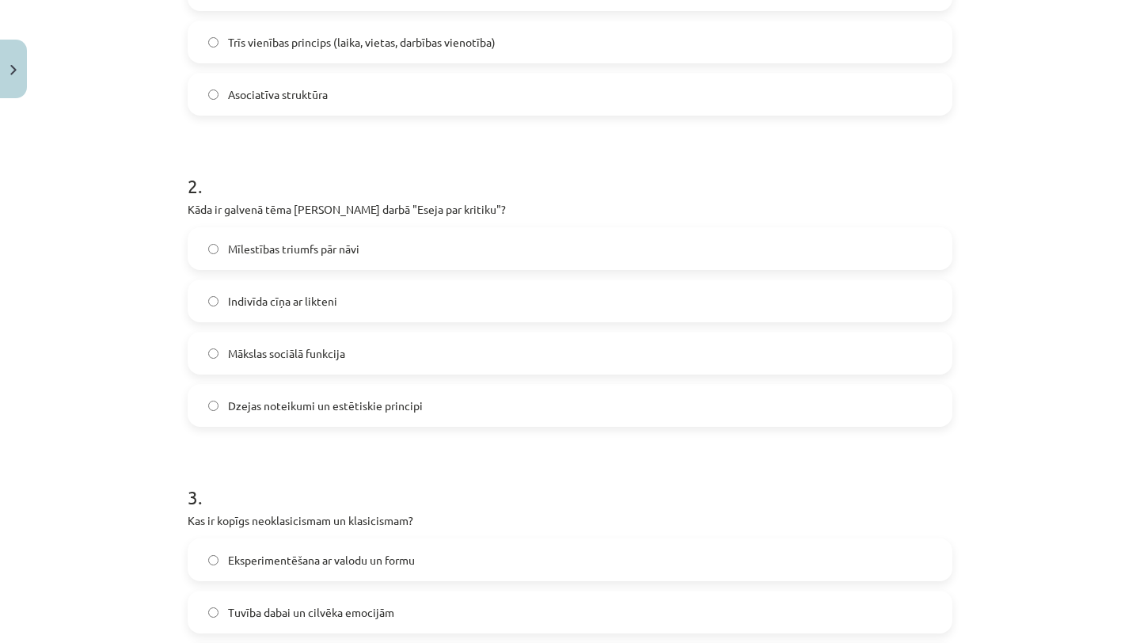
scroll to position [490, 0]
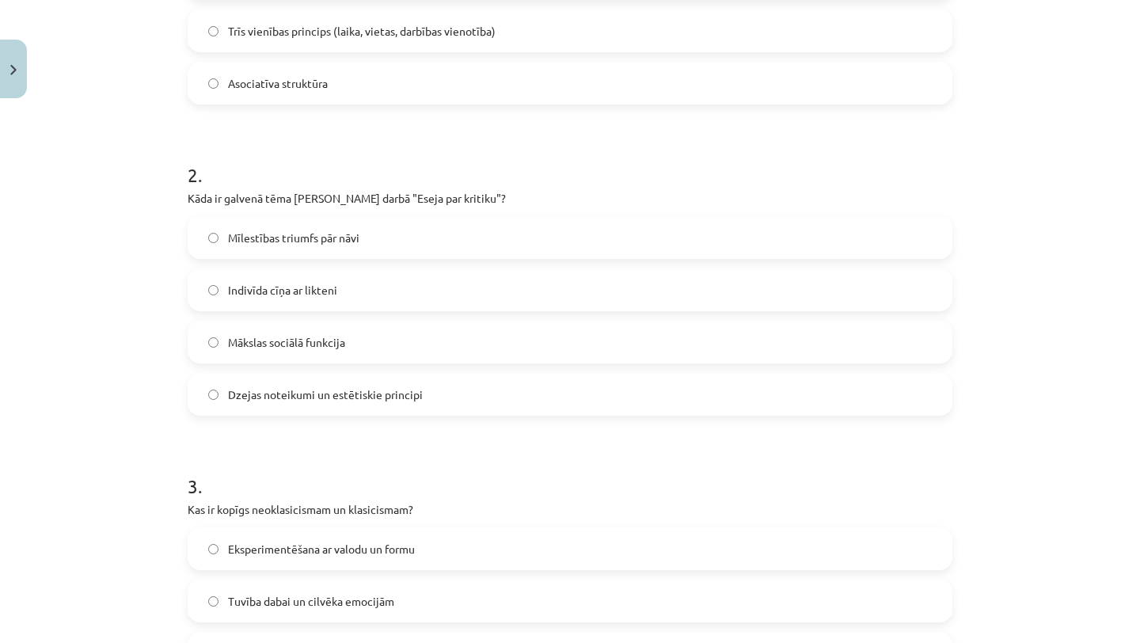
click at [267, 279] on label "Indivīda cīņa ar likteni" at bounding box center [570, 290] width 762 height 40
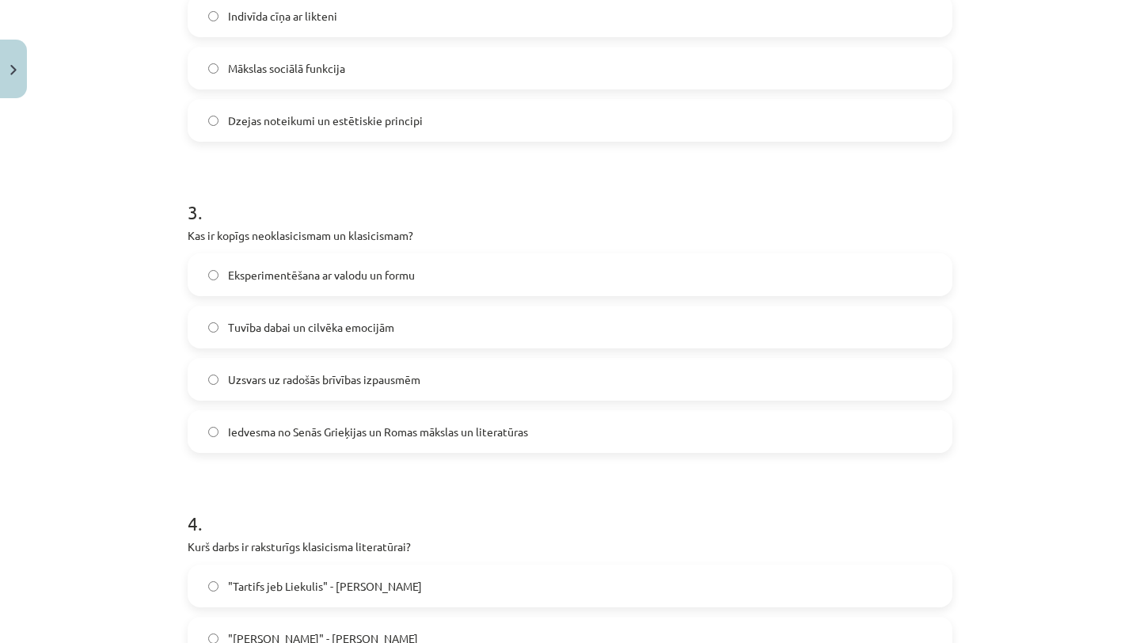
scroll to position [775, 0]
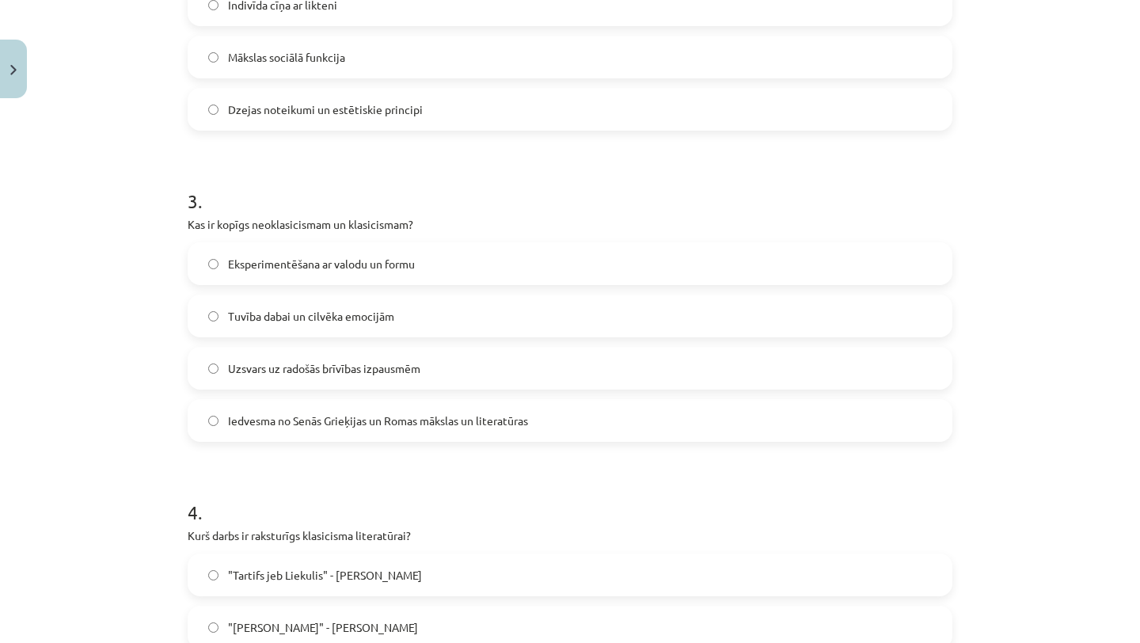
click at [272, 406] on label "Iedvesma no Senās Grieķijas un Romas mākslas un literatūras" at bounding box center [570, 421] width 762 height 40
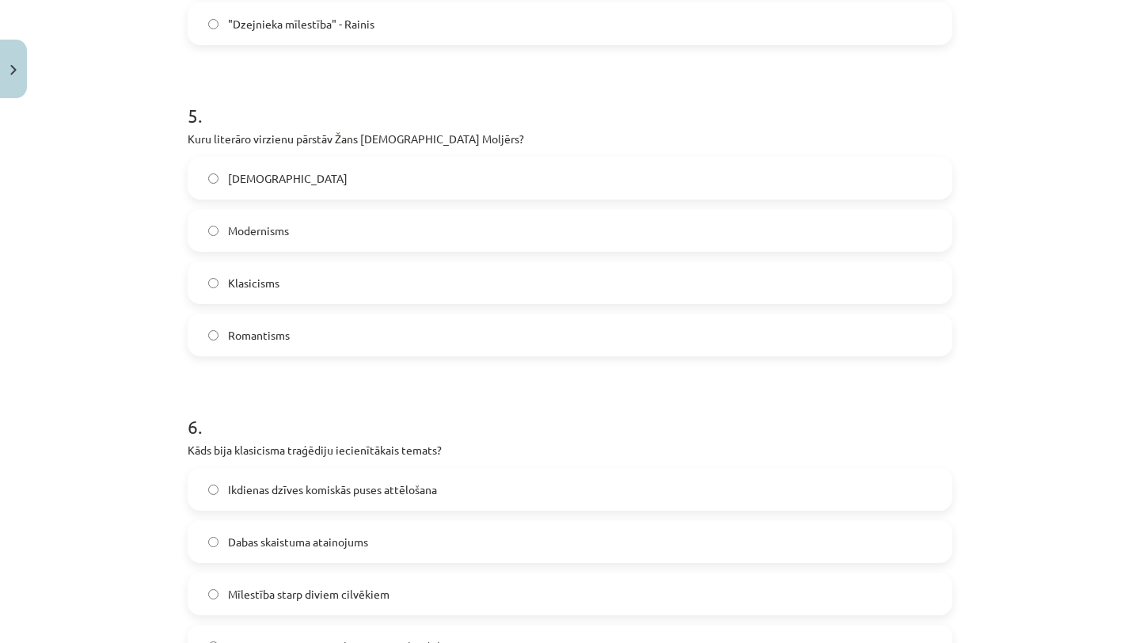
scroll to position [1485, 0]
click at [271, 299] on label "Klasicisms" at bounding box center [570, 280] width 762 height 40
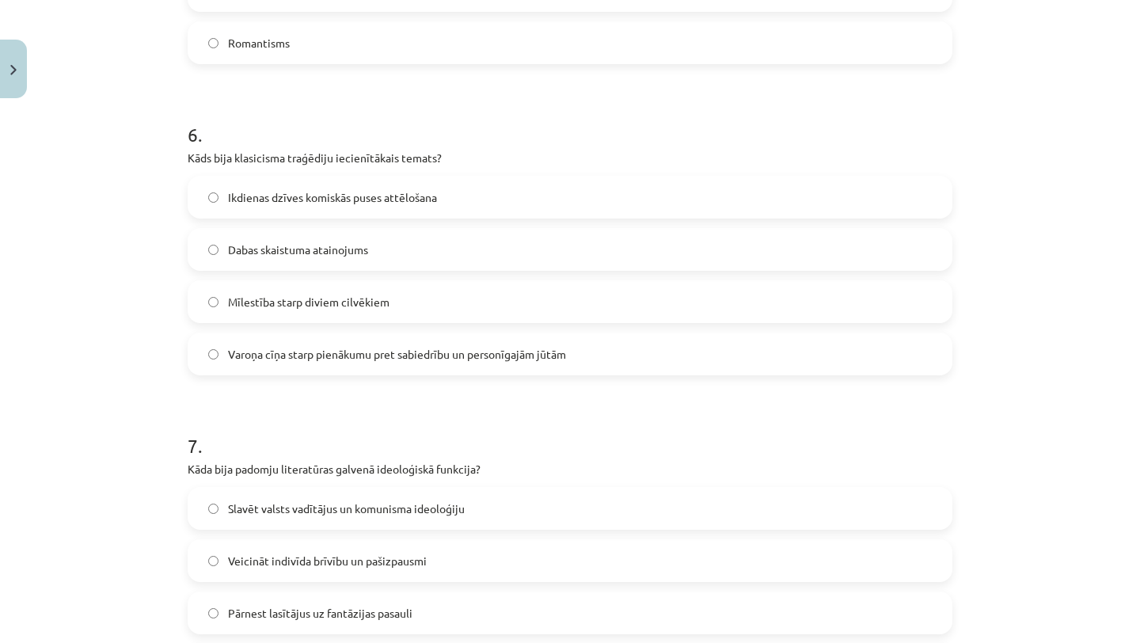
scroll to position [1780, 0]
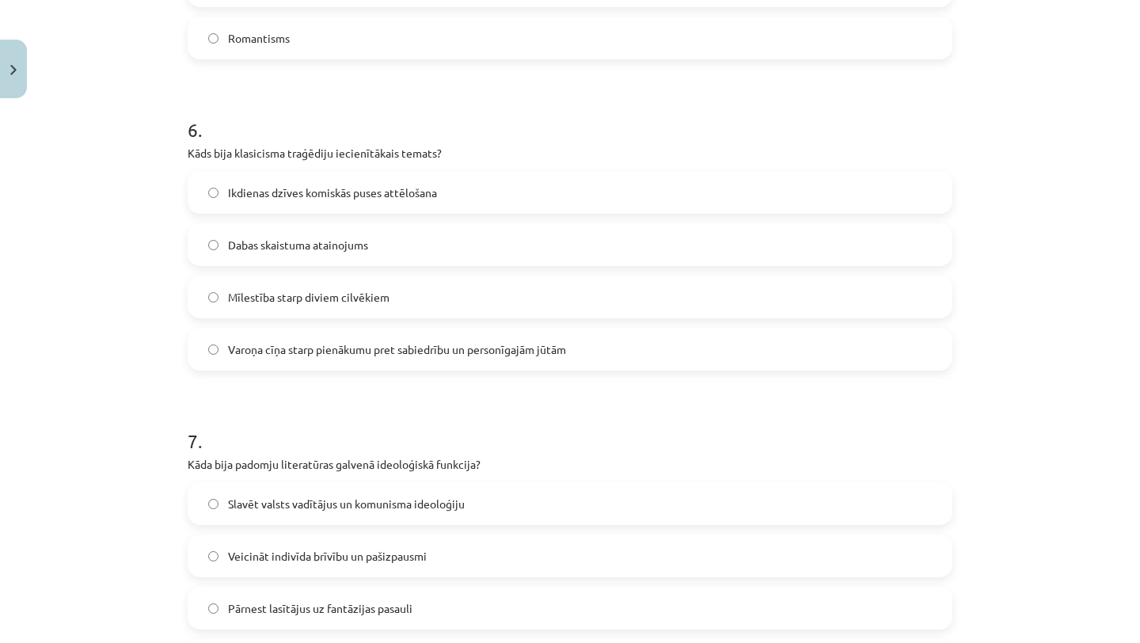
click at [272, 336] on label "Varoņa cīņa starp pienākumu pret sabiedrību un personīgajām jūtām" at bounding box center [570, 349] width 762 height 40
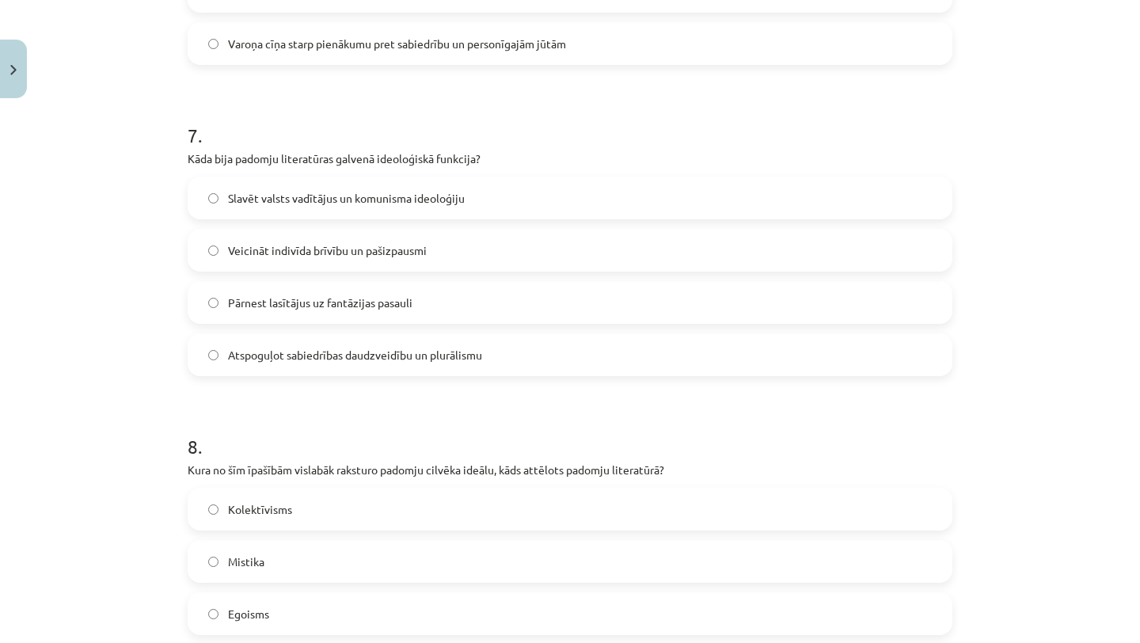
scroll to position [2086, 0]
click at [254, 217] on div "Slavēt valsts vadītājus un komunisma ideoloģiju" at bounding box center [570, 197] width 765 height 43
click at [259, 210] on label "Slavēt valsts vadītājus un komunisma ideoloģiju" at bounding box center [570, 197] width 762 height 40
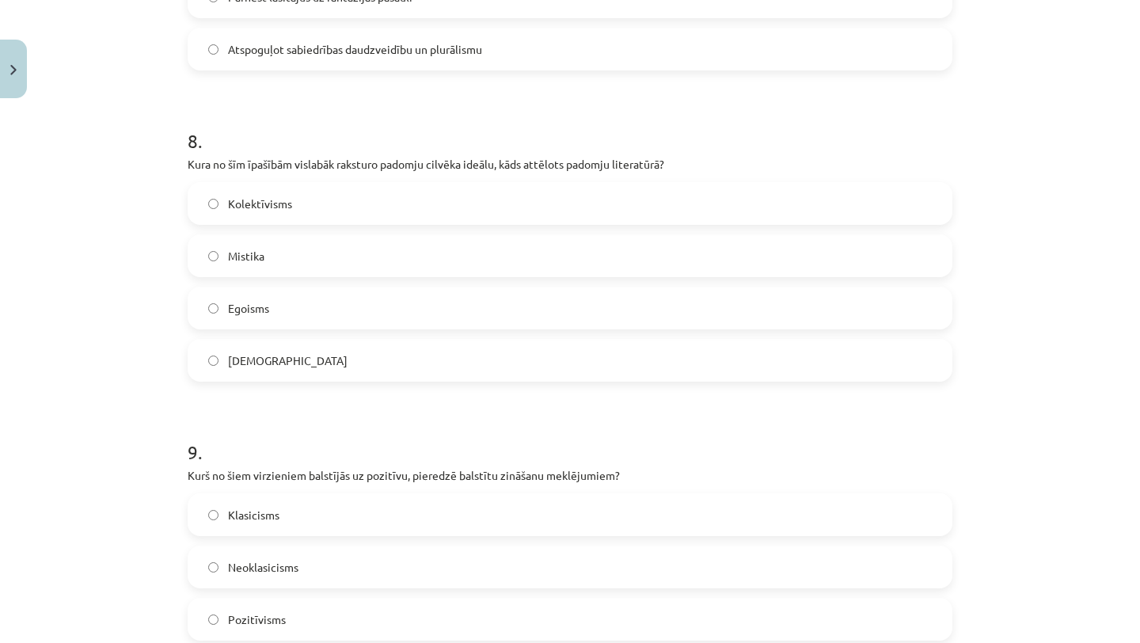
scroll to position [2396, 0]
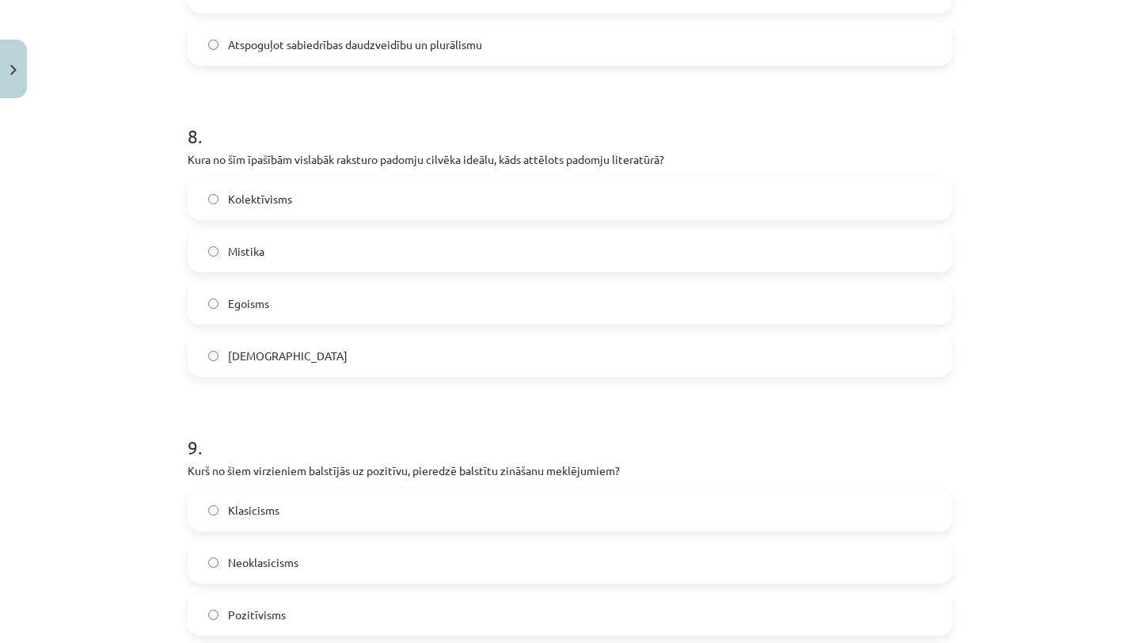
click at [256, 210] on label "Kolektīvisms" at bounding box center [570, 199] width 762 height 40
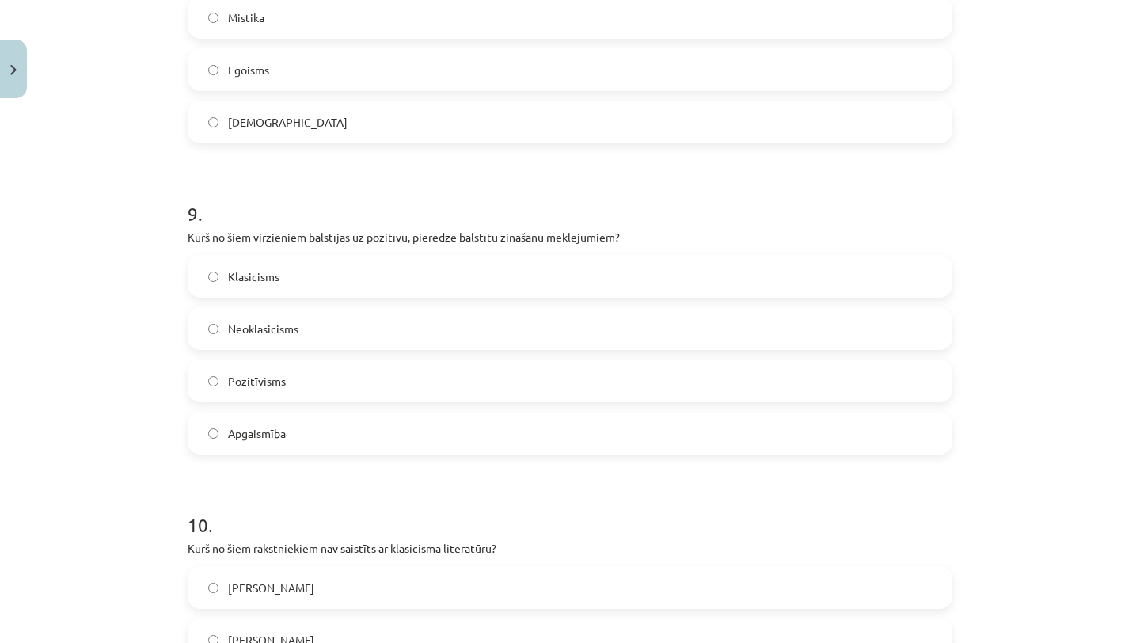
scroll to position [2633, 0]
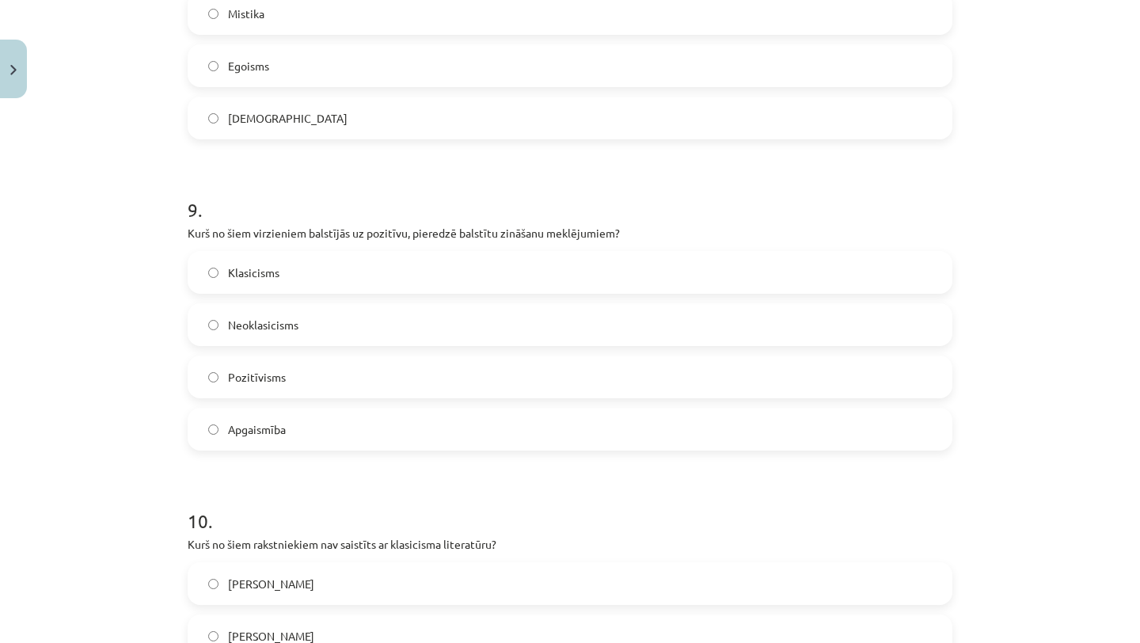
click at [276, 291] on label "Klasicisms" at bounding box center [570, 273] width 762 height 40
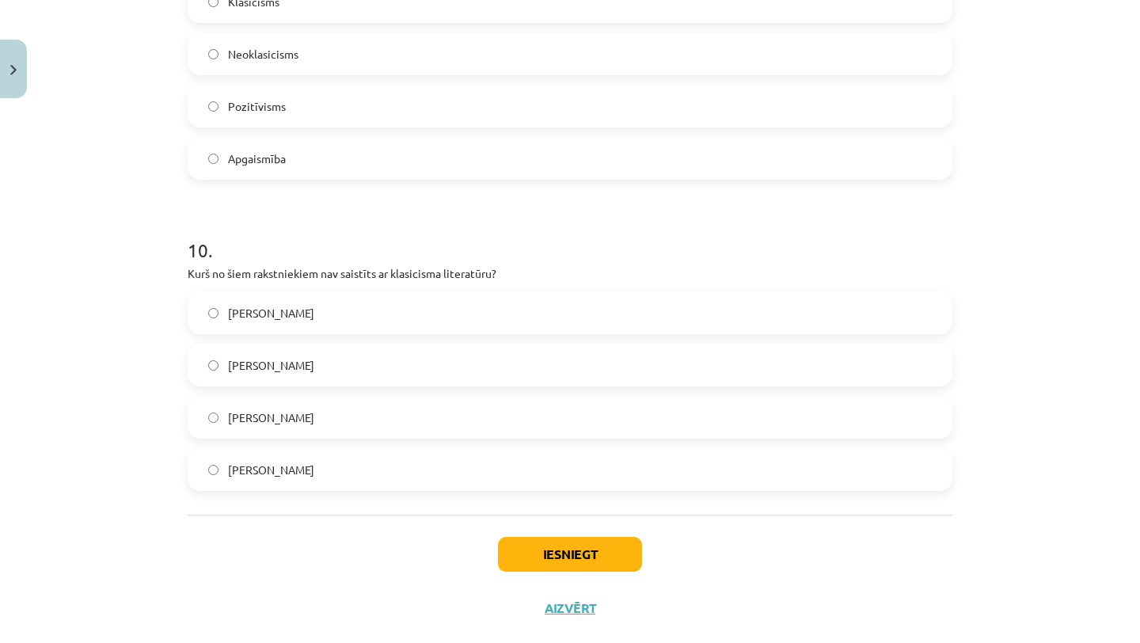
scroll to position [2935, 0]
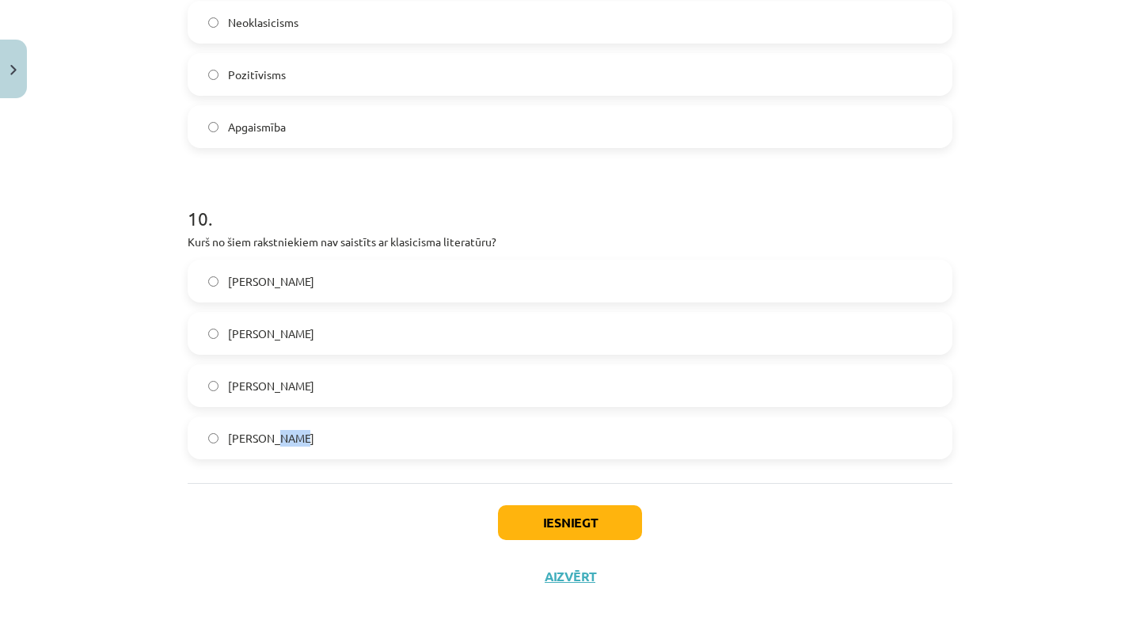
drag, startPoint x: 292, startPoint y: 476, endPoint x: 268, endPoint y: 432, distance: 50.0
click at [287, 291] on label "[PERSON_NAME]" at bounding box center [570, 281] width 762 height 40
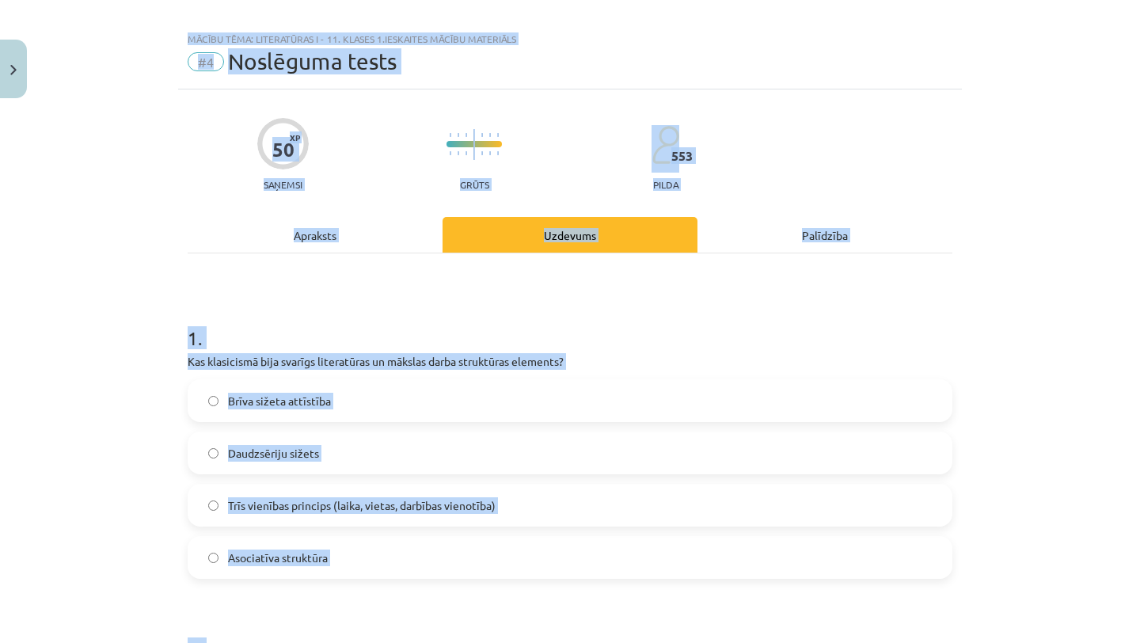
scroll to position [0, 0]
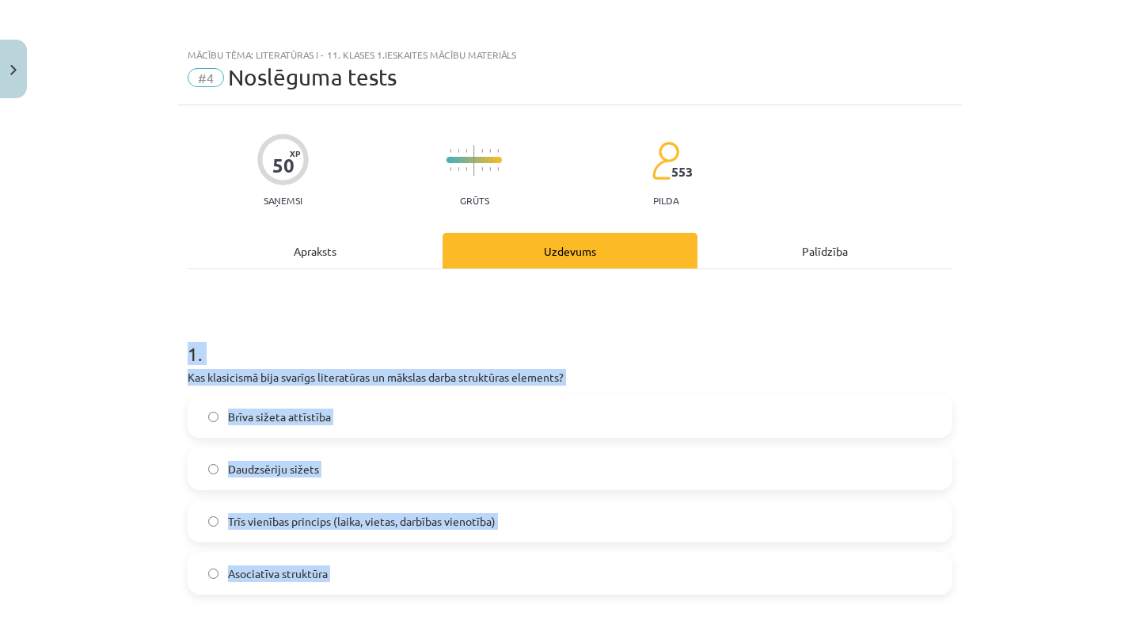
drag, startPoint x: 327, startPoint y: 468, endPoint x: 155, endPoint y: 359, distance: 203.2
click at [155, 359] on div "Mācību tēma: Literatūras i - 11. klases 1.ieskaites mācību materiāls #4 Noslēgu…" at bounding box center [570, 321] width 1140 height 643
copy form "4 . Lor ipsumdolor sita consect adipiscinge se doeiusm tempo incididunt utlabor…"
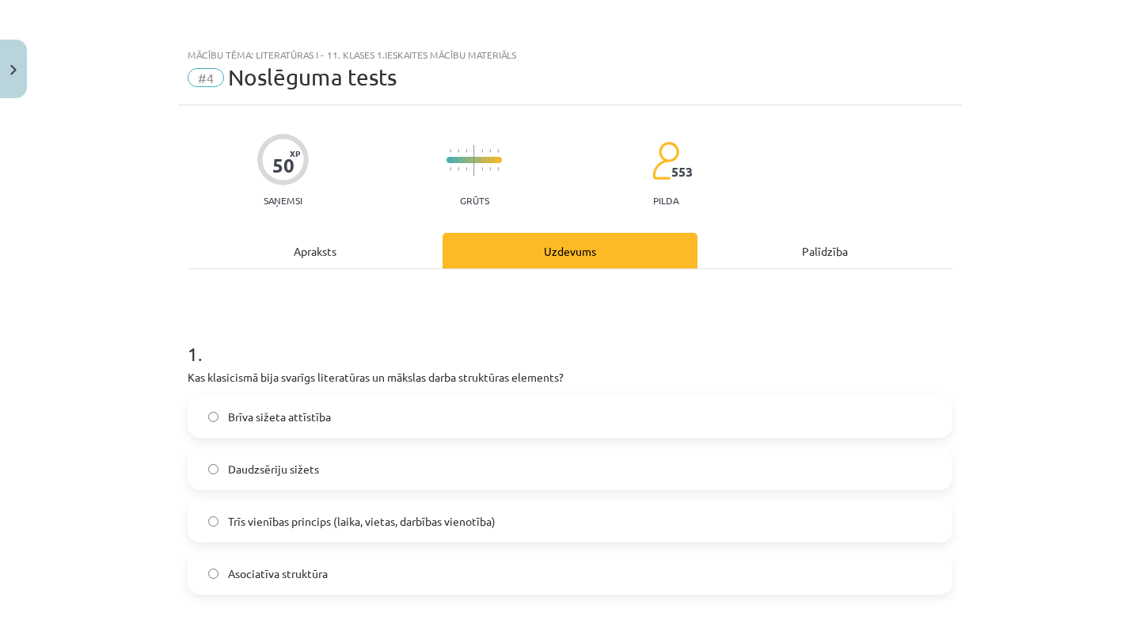
click at [188, 352] on h1 "1 ." at bounding box center [570, 339] width 765 height 49
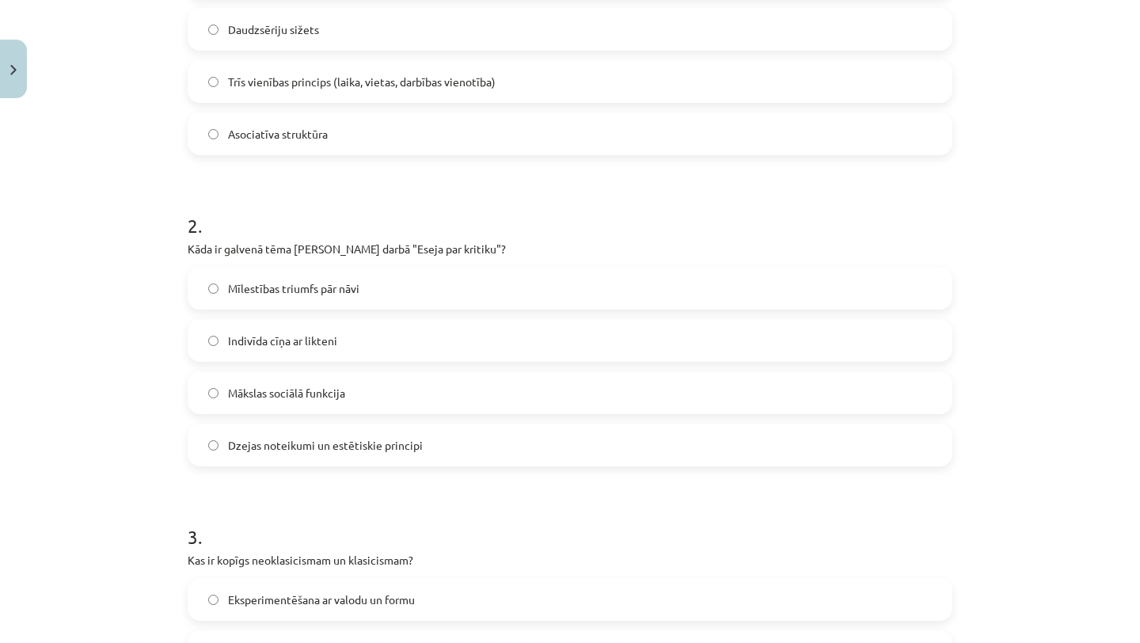
scroll to position [444, 0]
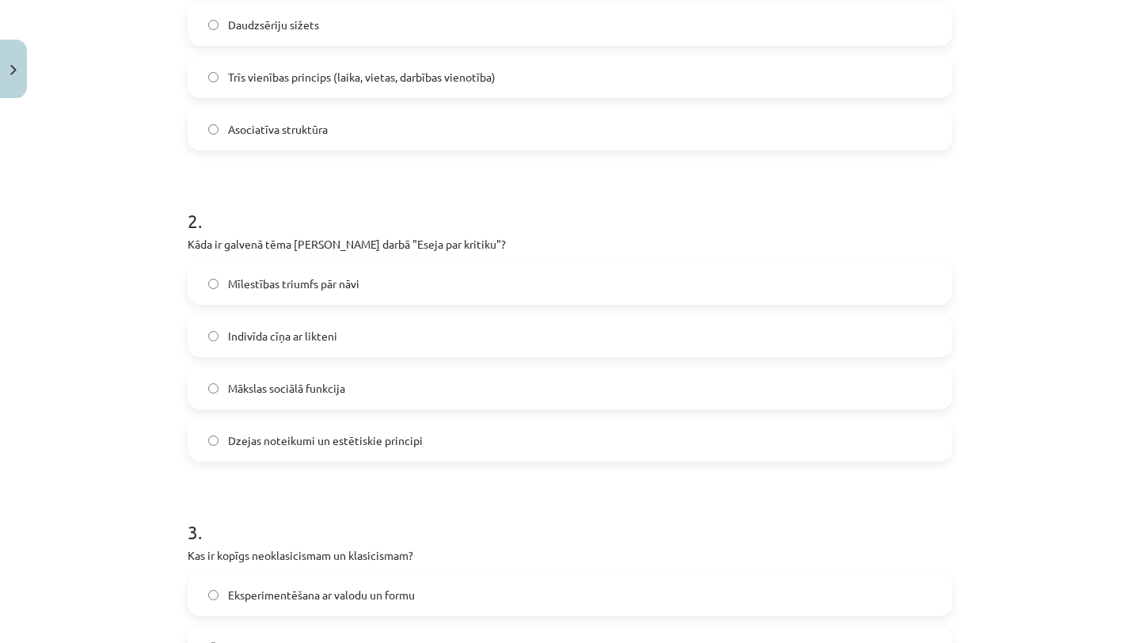
click at [289, 446] on span "Dzejas noteikumi un estētiskie principi" at bounding box center [325, 440] width 195 height 17
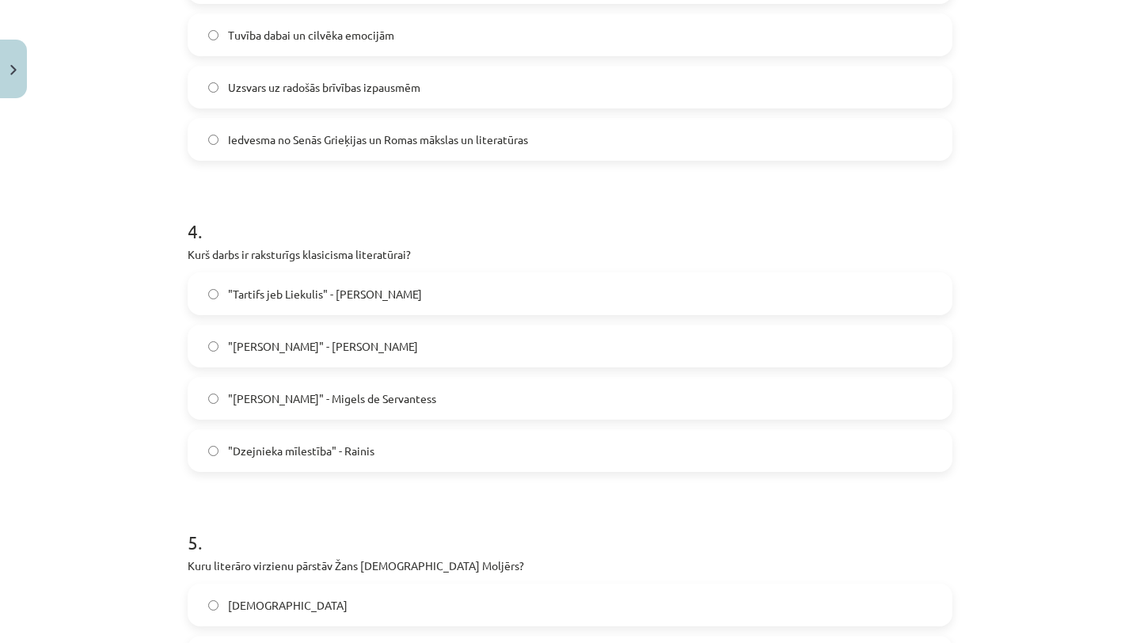
scroll to position [1067, 0]
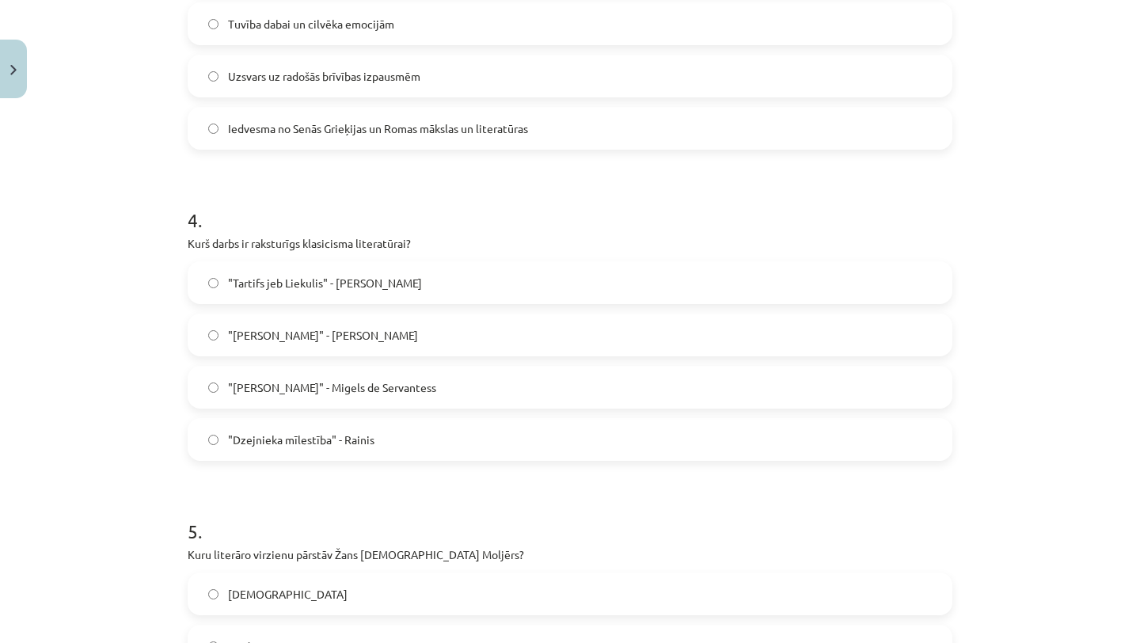
click at [348, 286] on span ""Tartifs jeb Liekulis" - [PERSON_NAME]" at bounding box center [325, 283] width 194 height 17
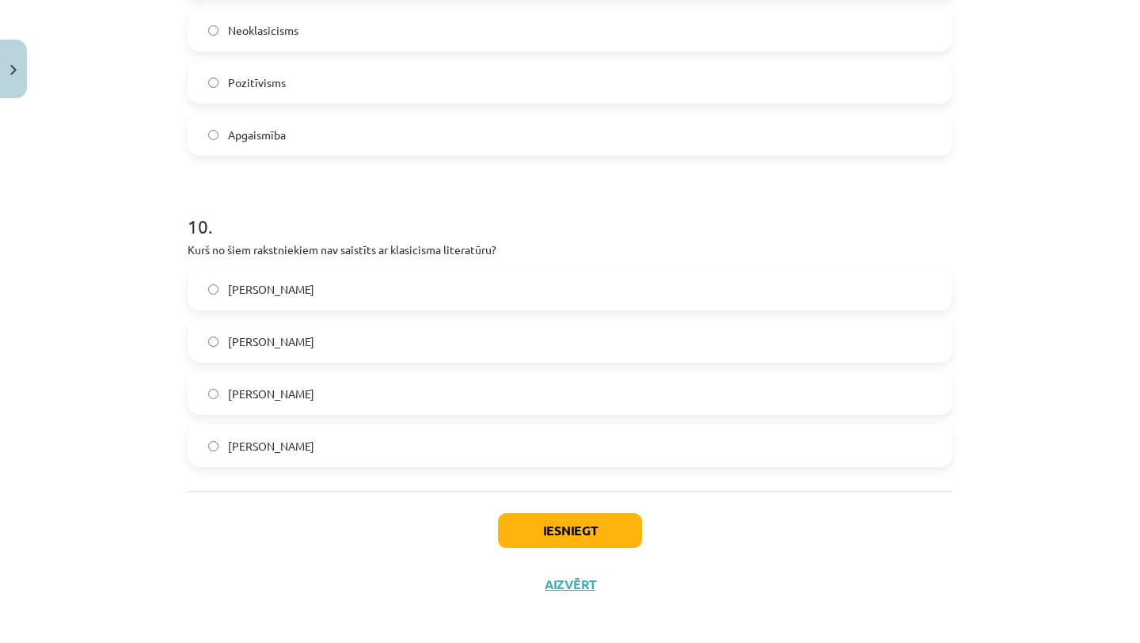
scroll to position [2935, 0]
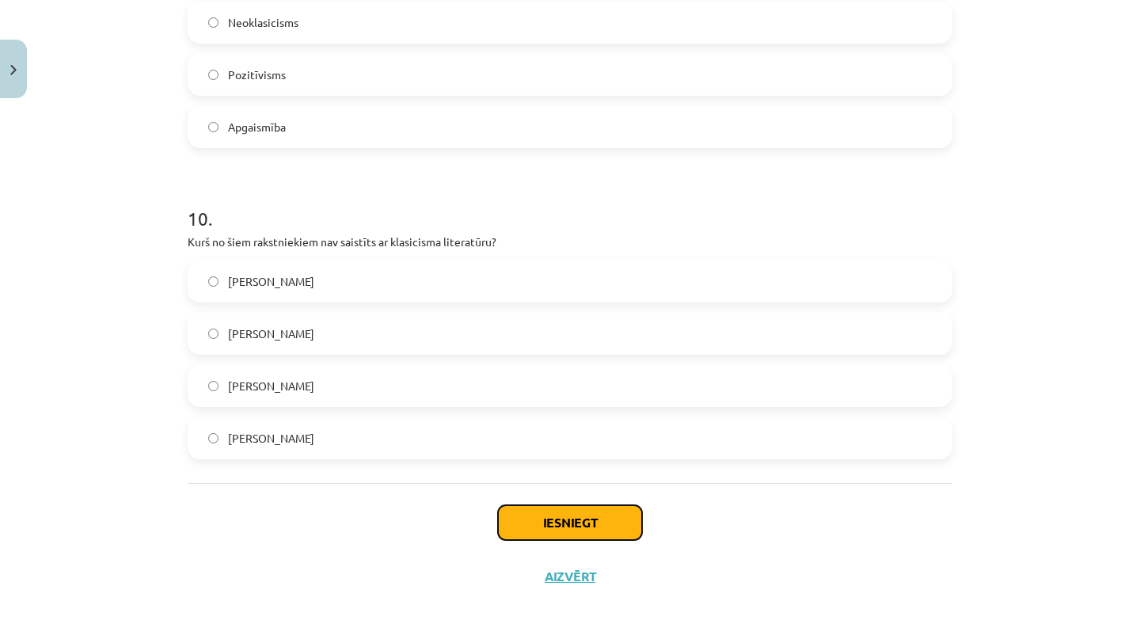
click at [509, 515] on button "Iesniegt" at bounding box center [570, 522] width 144 height 35
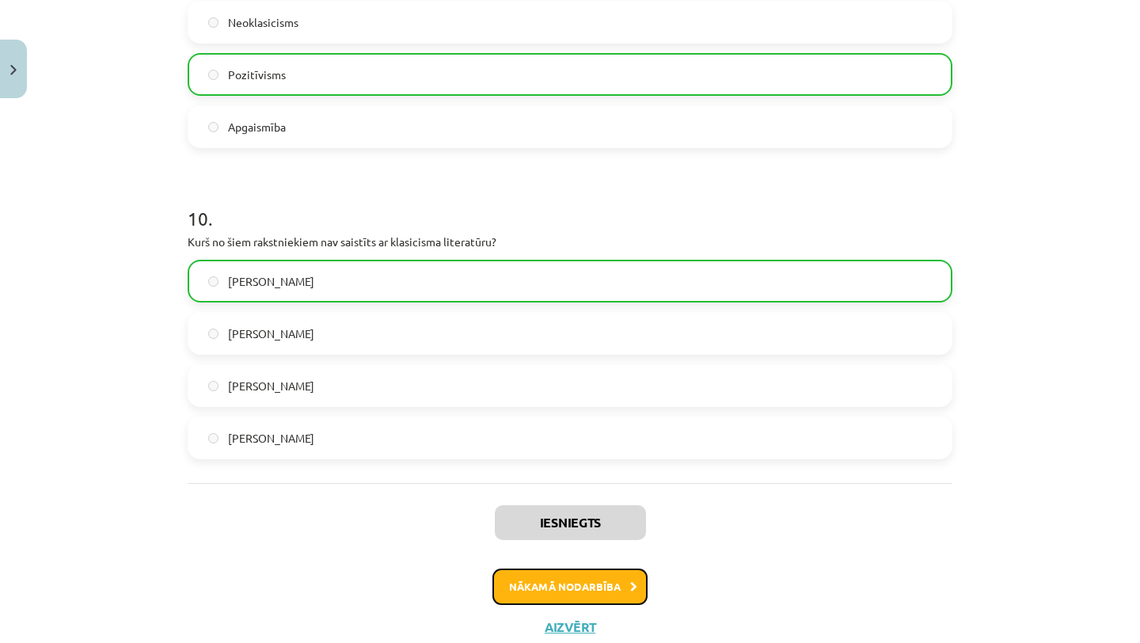
click at [520, 574] on button "Nākamā nodarbība" at bounding box center [569, 586] width 155 height 36
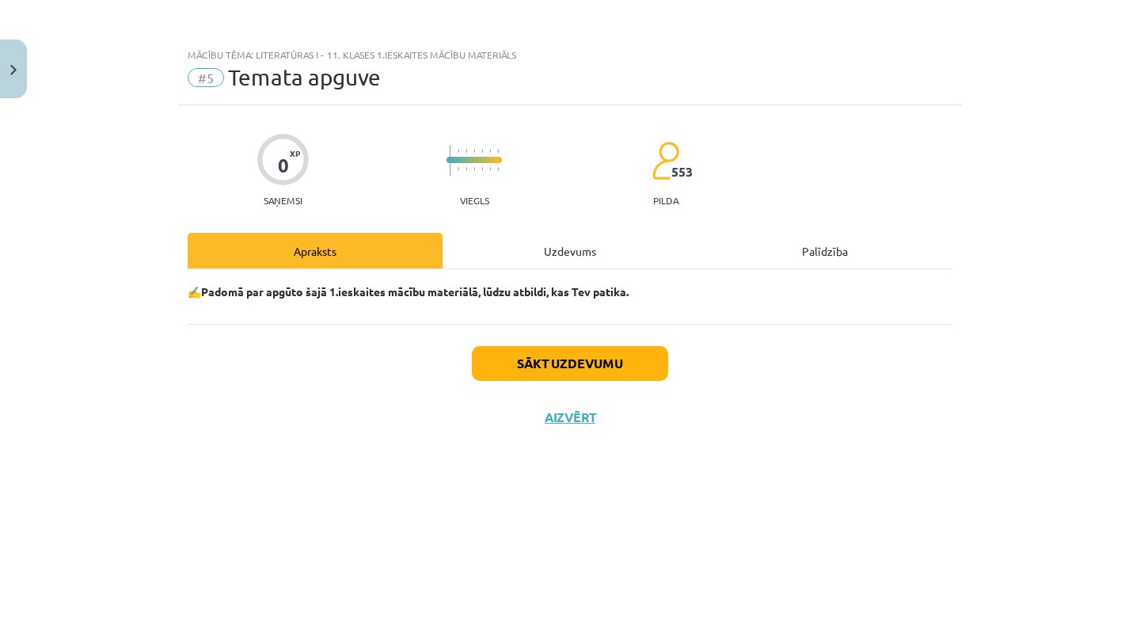
scroll to position [0, 0]
click at [562, 428] on div "Sākt uzdevumu Aizvērt" at bounding box center [570, 379] width 765 height 111
click at [583, 358] on button "Sākt uzdevumu" at bounding box center [570, 363] width 196 height 35
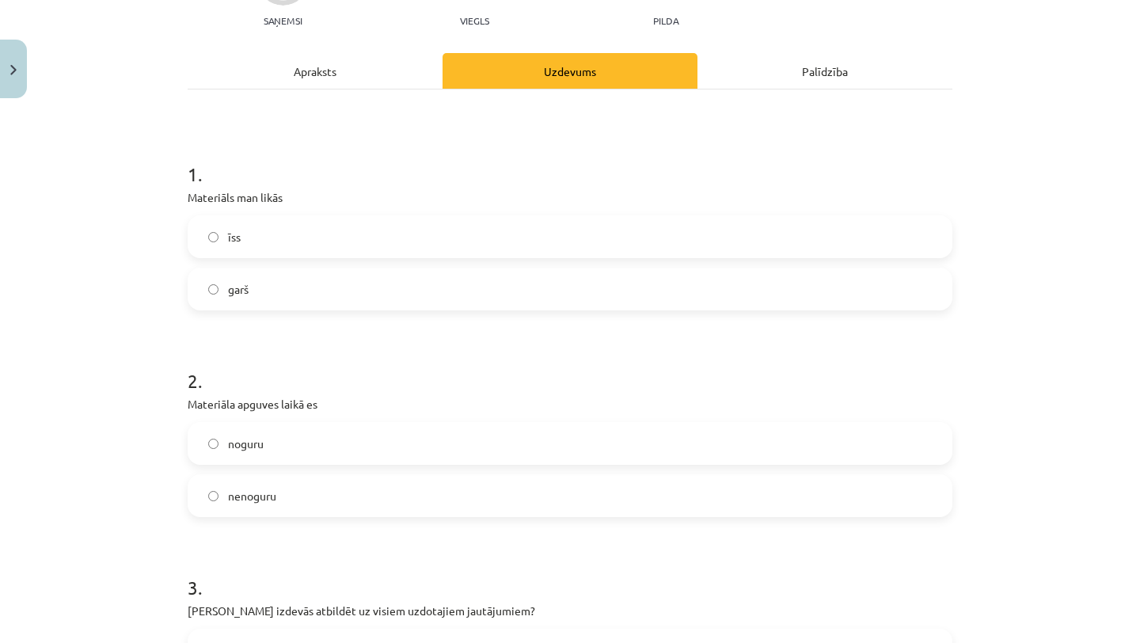
scroll to position [198, 0]
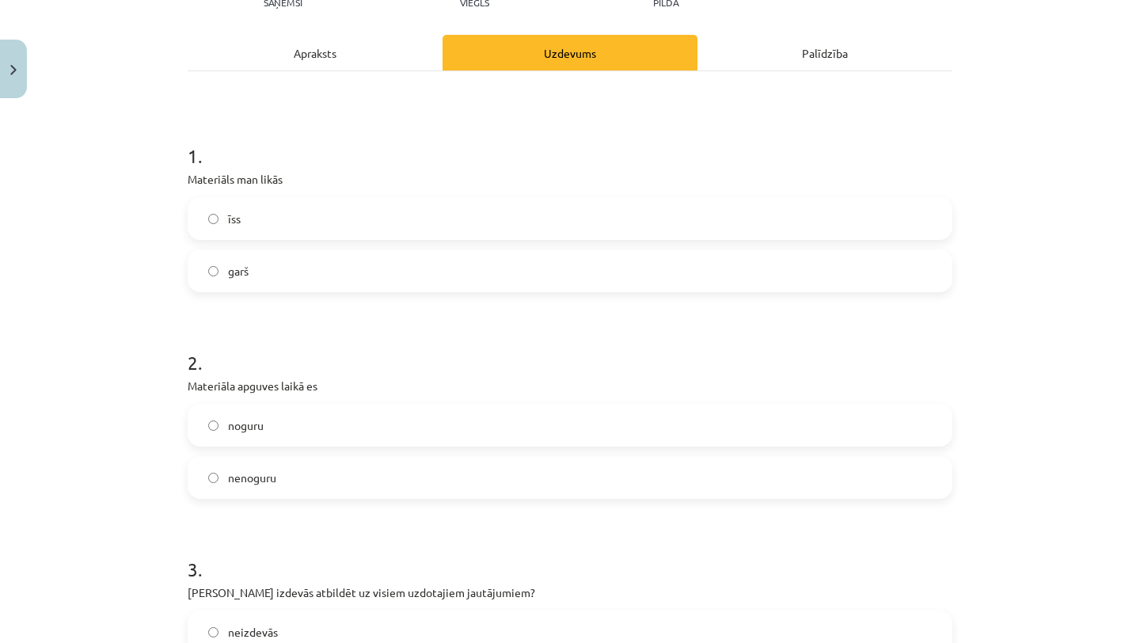
click at [370, 215] on label "īss" at bounding box center [570, 219] width 762 height 40
click at [311, 470] on label "nenoguru" at bounding box center [570, 478] width 762 height 40
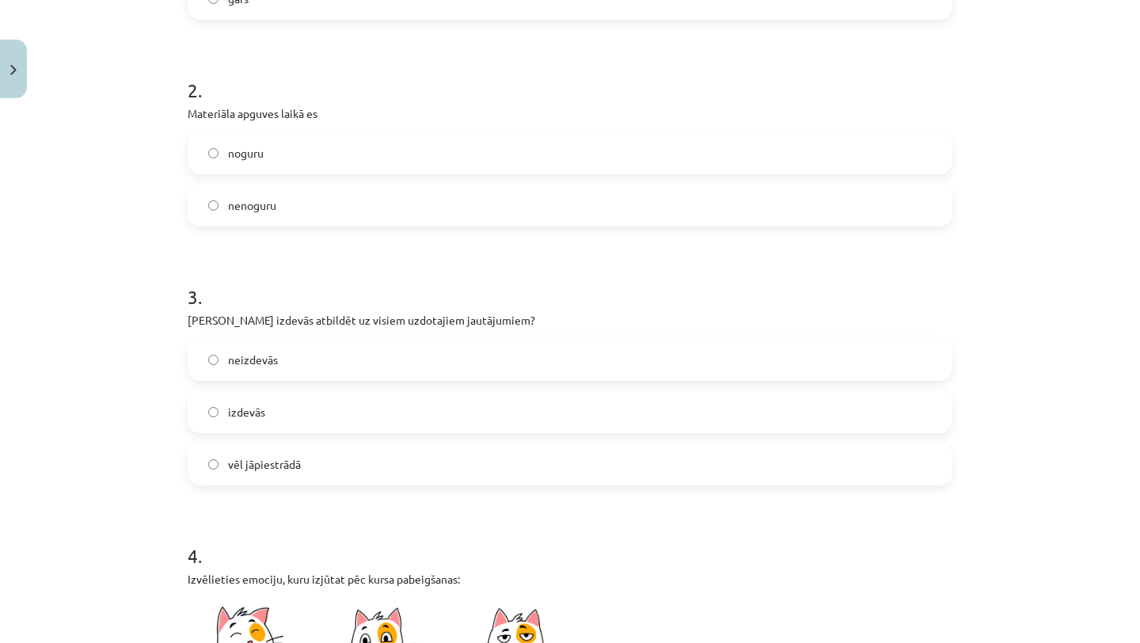
scroll to position [481, 0]
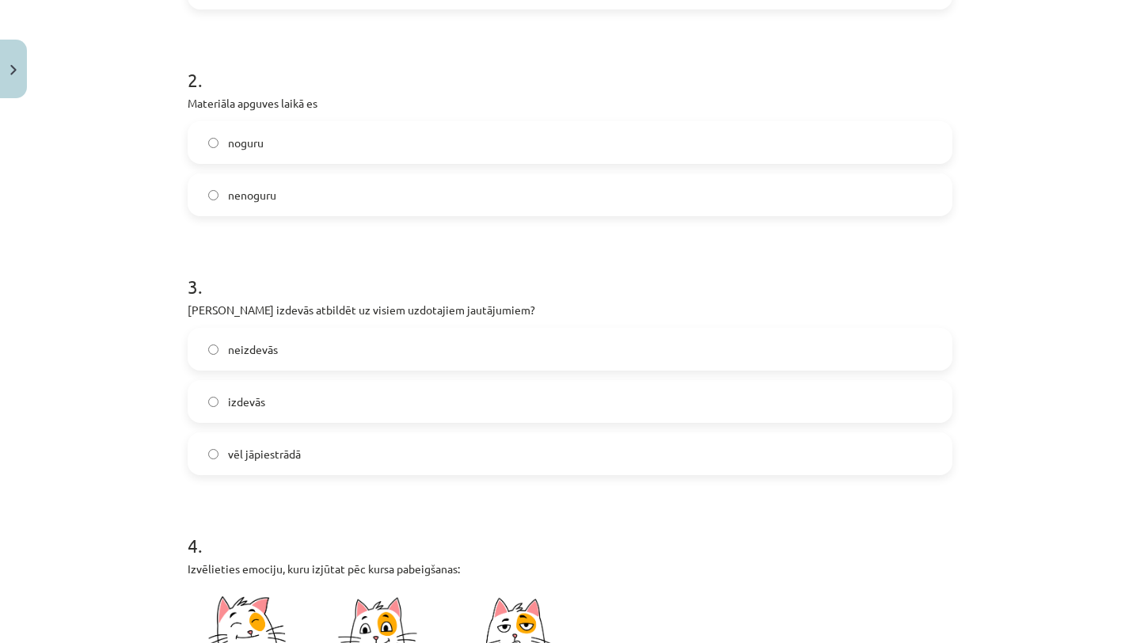
click at [315, 424] on div "neizdevās izdevās vēl jāpiestrādā" at bounding box center [570, 401] width 765 height 147
click at [318, 414] on label "izdevās" at bounding box center [570, 402] width 762 height 40
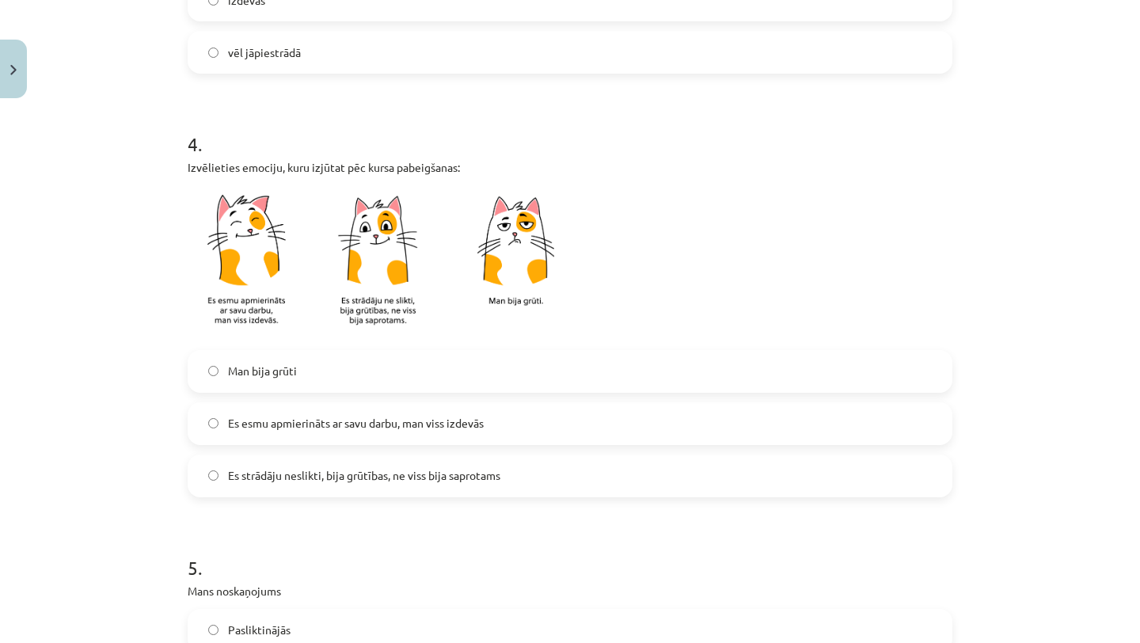
scroll to position [900, 0]
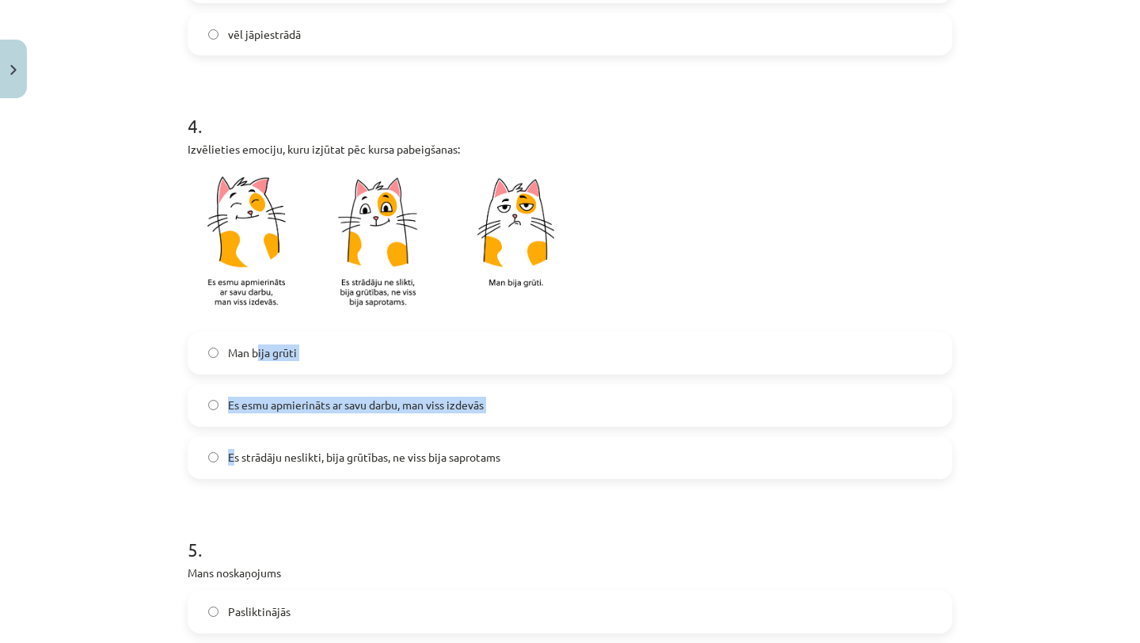
drag, startPoint x: 257, startPoint y: 348, endPoint x: 236, endPoint y: 452, distance: 105.9
click at [236, 452] on div "Man bija grūti Es esmu apmierināts ar savu darbu, man viss izdevās Es strādāju …" at bounding box center [570, 405] width 765 height 147
click at [236, 452] on span "Es strādāju neslikti, bija grūtības, ne viss bija saprotams" at bounding box center [364, 457] width 272 height 17
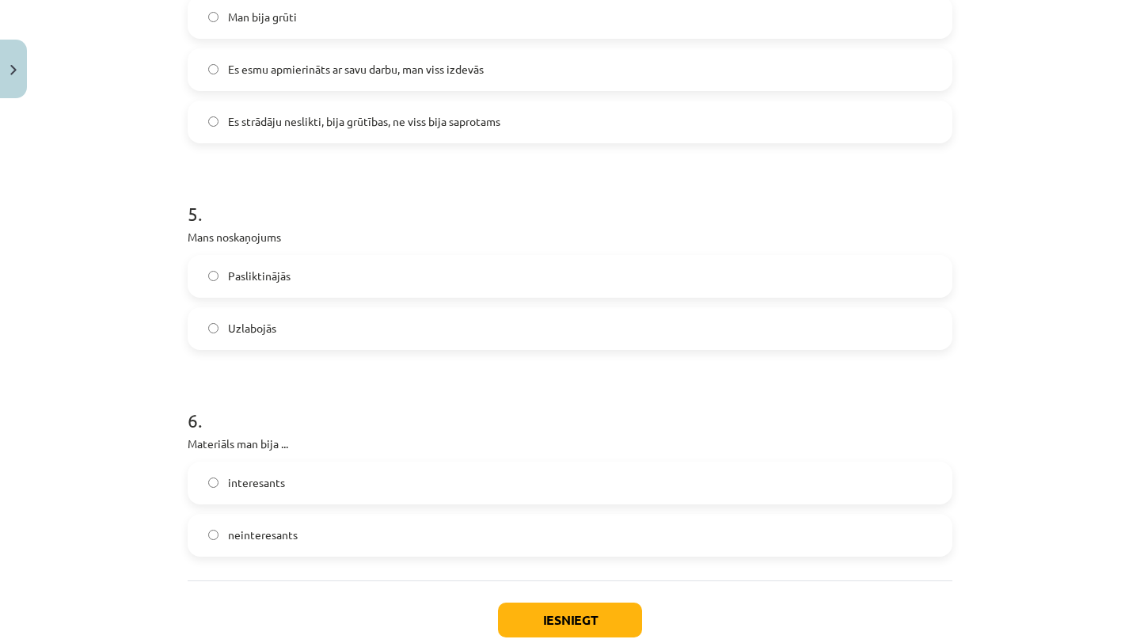
scroll to position [1187, 0]
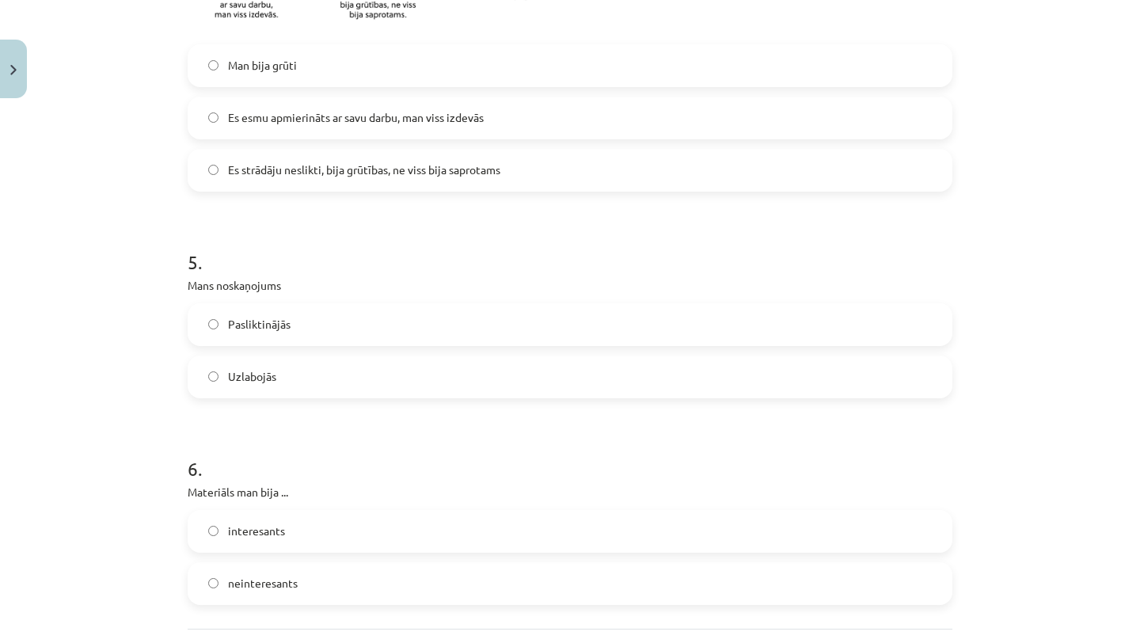
click at [311, 133] on label "Es esmu apmierināts ar savu darbu, man viss izdevās" at bounding box center [570, 118] width 762 height 40
click at [224, 373] on label "Uzlabojās" at bounding box center [570, 377] width 762 height 40
click at [206, 534] on label "interesants" at bounding box center [570, 531] width 762 height 40
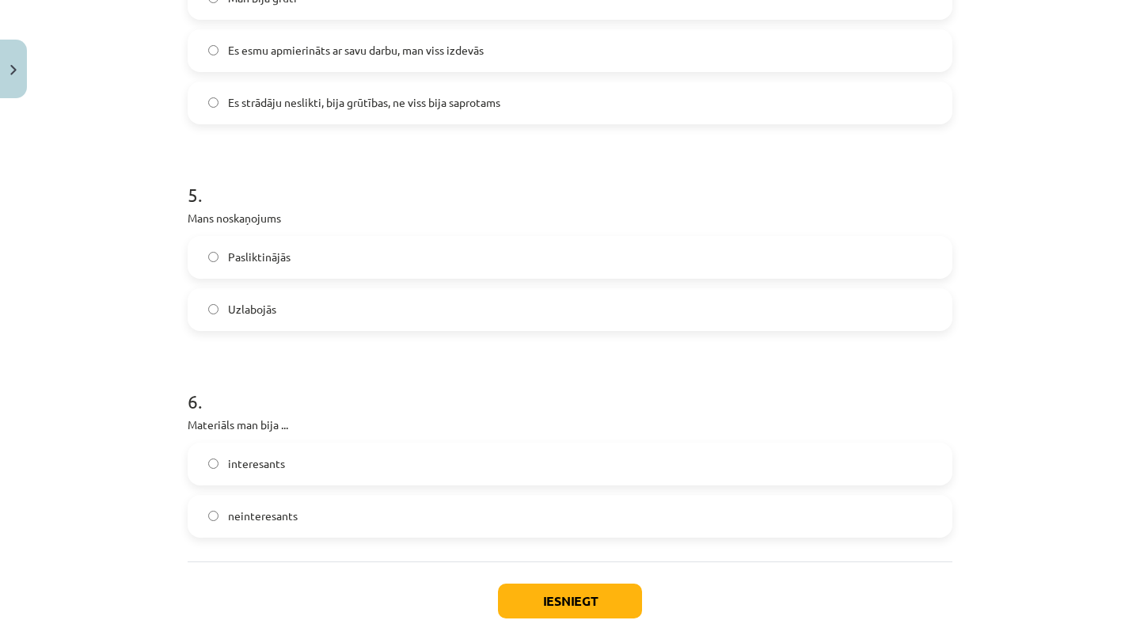
scroll to position [1332, 0]
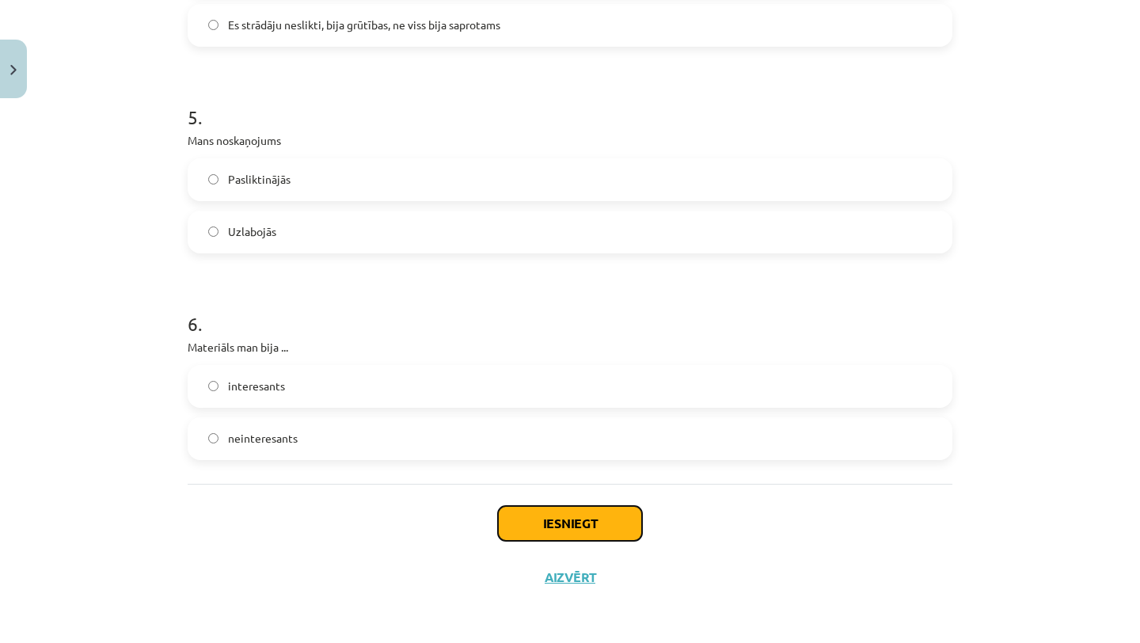
click at [533, 534] on button "Iesniegt" at bounding box center [570, 523] width 144 height 35
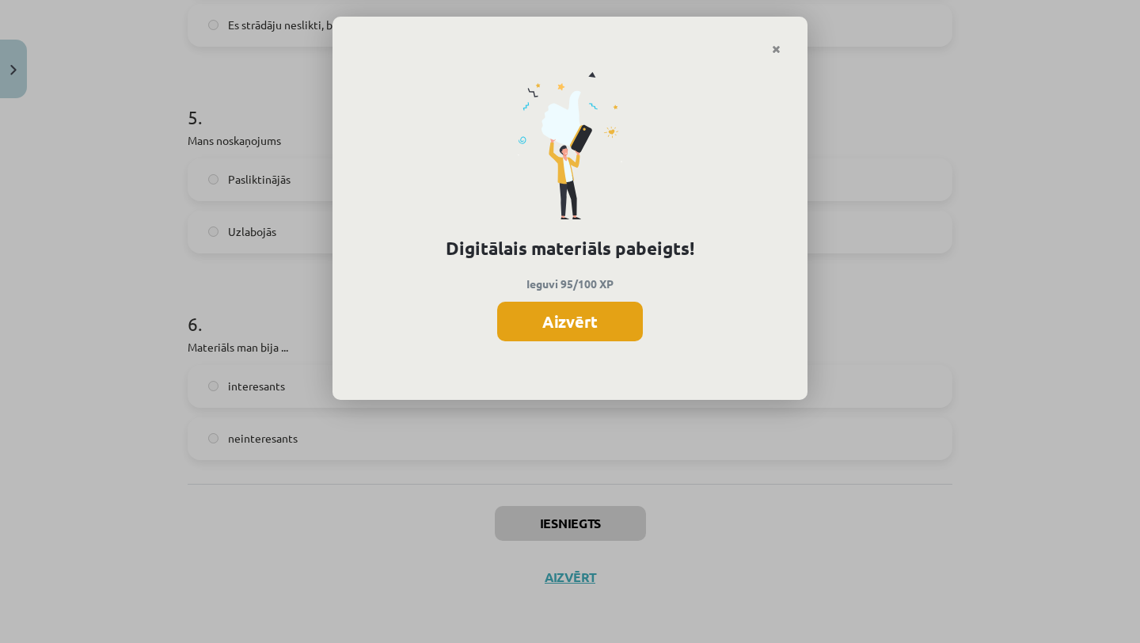
click at [530, 336] on button "Aizvērt" at bounding box center [570, 322] width 146 height 40
